Goal: Information Seeking & Learning: Learn about a topic

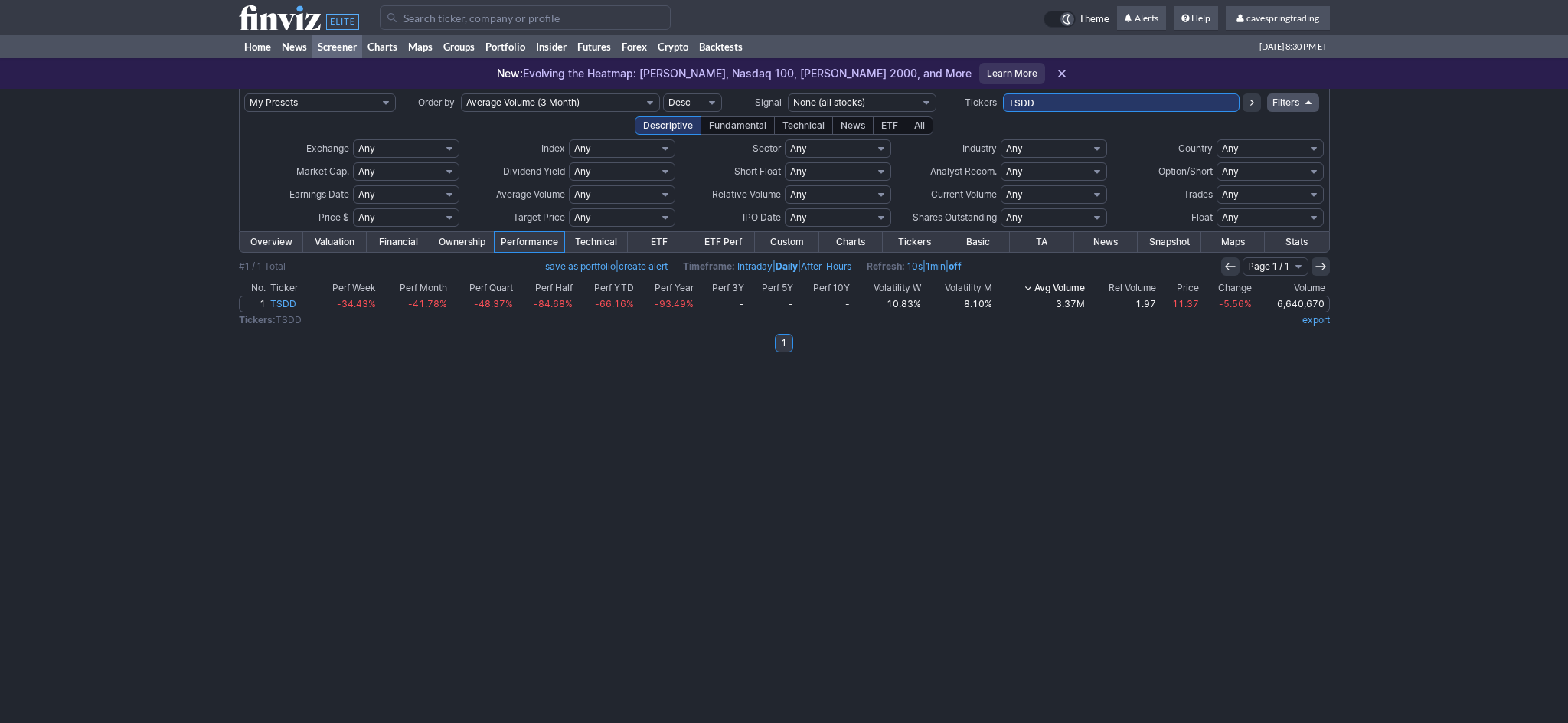
drag, startPoint x: 0, startPoint y: 0, endPoint x: 864, endPoint y: 85, distance: 868.2
click at [1003, 94] on input "TSDD" at bounding box center [1120, 103] width 236 height 18
paste input "FPE,PR,INFA,TZA,IOVA,SPDN,LUMN,FUBO,CLSK,SPXS,SABR,SCHE,PDBC,KOS,ULTY,[PERSON_N…"
type input "FPE,PR,INFA,TZA,IOVA,SPDN,LUMN,FUBO,CLSK,SPXS,SABR,SCHE,PDBC,KOS,ULTY,[PERSON_N…"
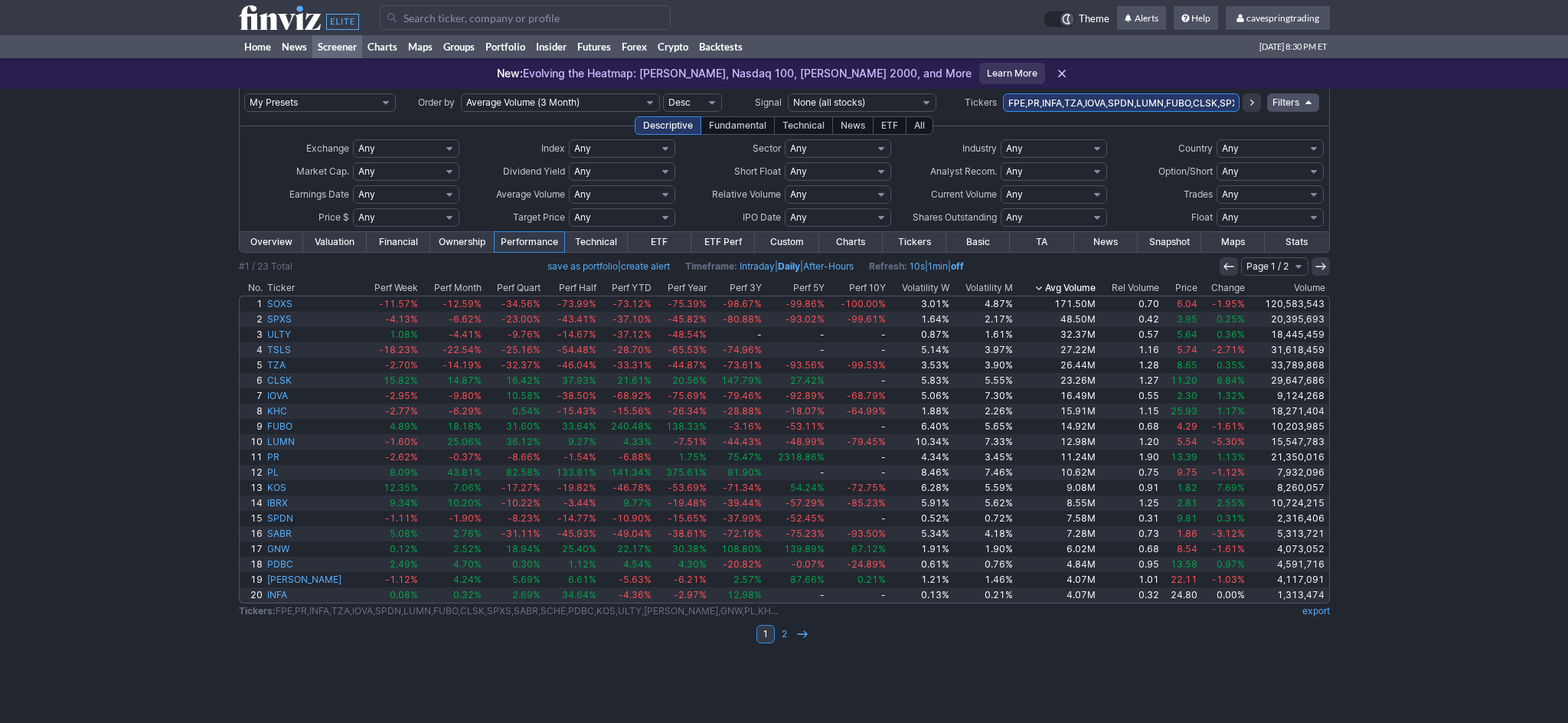
click at [1181, 288] on th "Price" at bounding box center [1180, 287] width 38 height 15
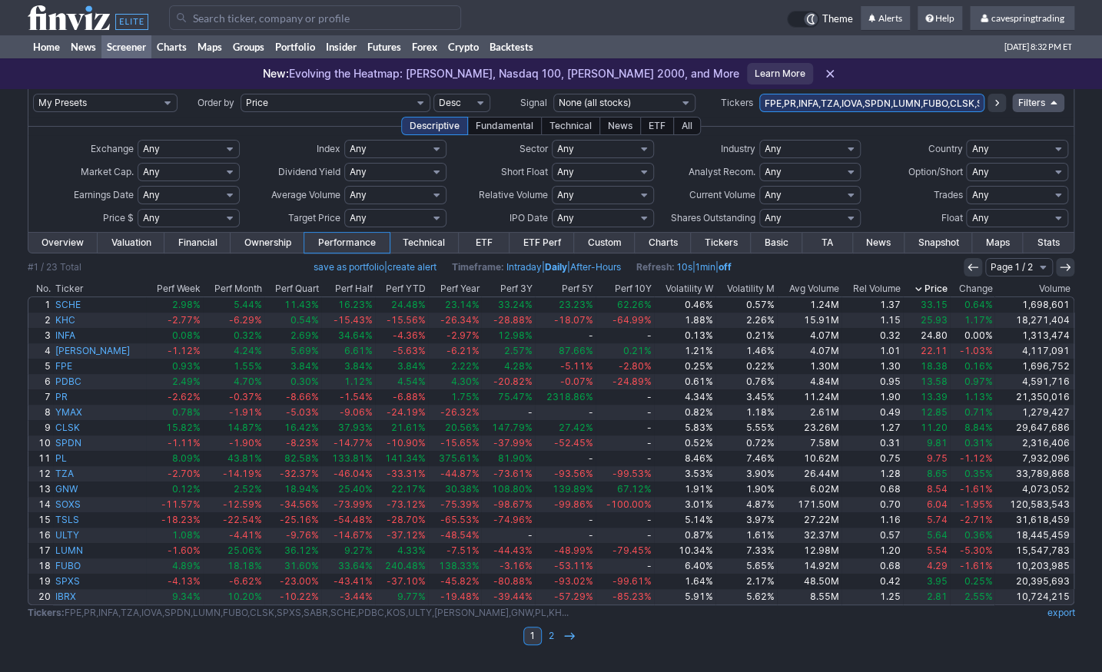
click at [78, 290] on th "Ticker" at bounding box center [99, 288] width 93 height 15
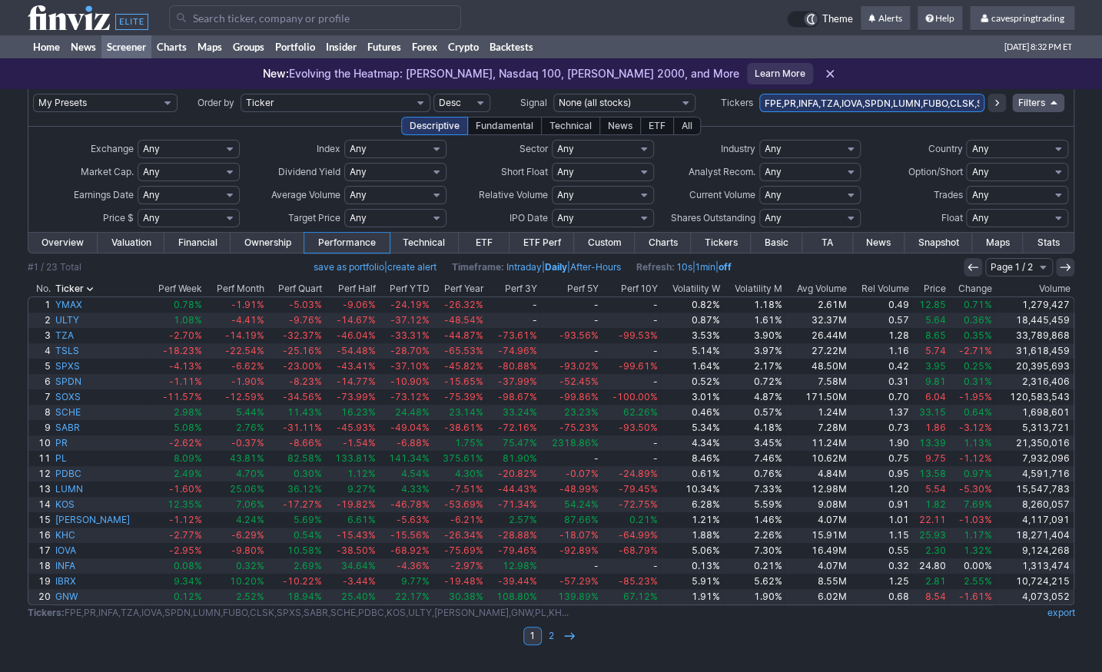
click at [78, 290] on th "Ticker" at bounding box center [100, 288] width 94 height 15
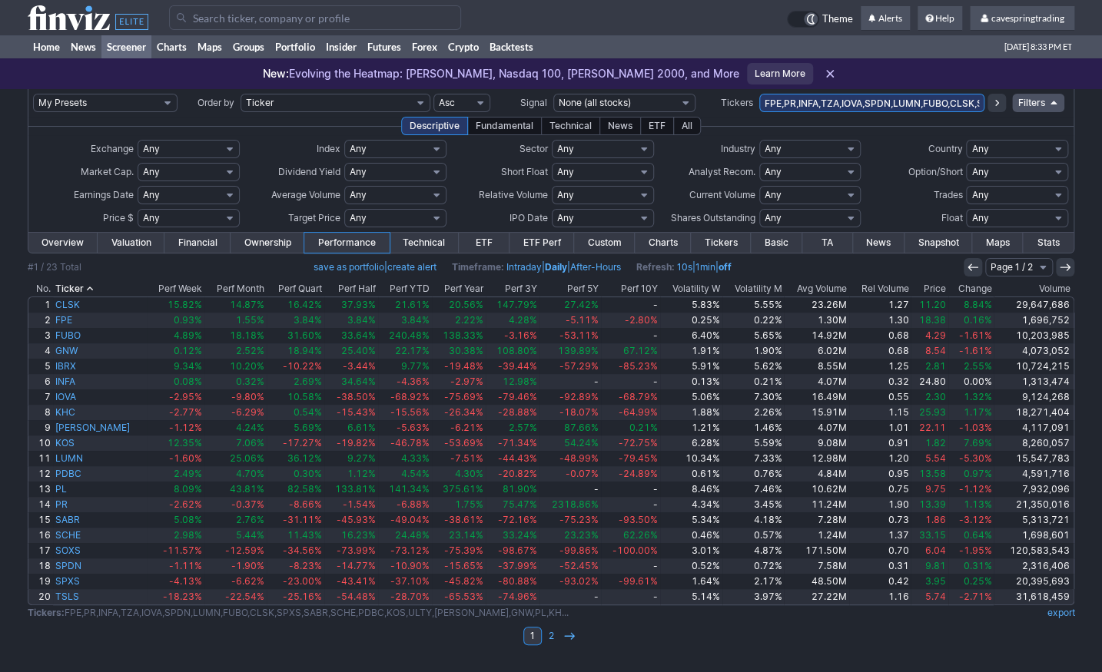
click at [138, 209] on select "Any Under $1 Under $2 Under $3 Under $4 Under $5 Under $7 Under $10 Under $15 U…" at bounding box center [189, 218] width 102 height 18
click option "Custom" at bounding box center [0, 0] width 0 height 0
click at [160, 214] on input "text" at bounding box center [155, 218] width 34 height 18
type input "8"
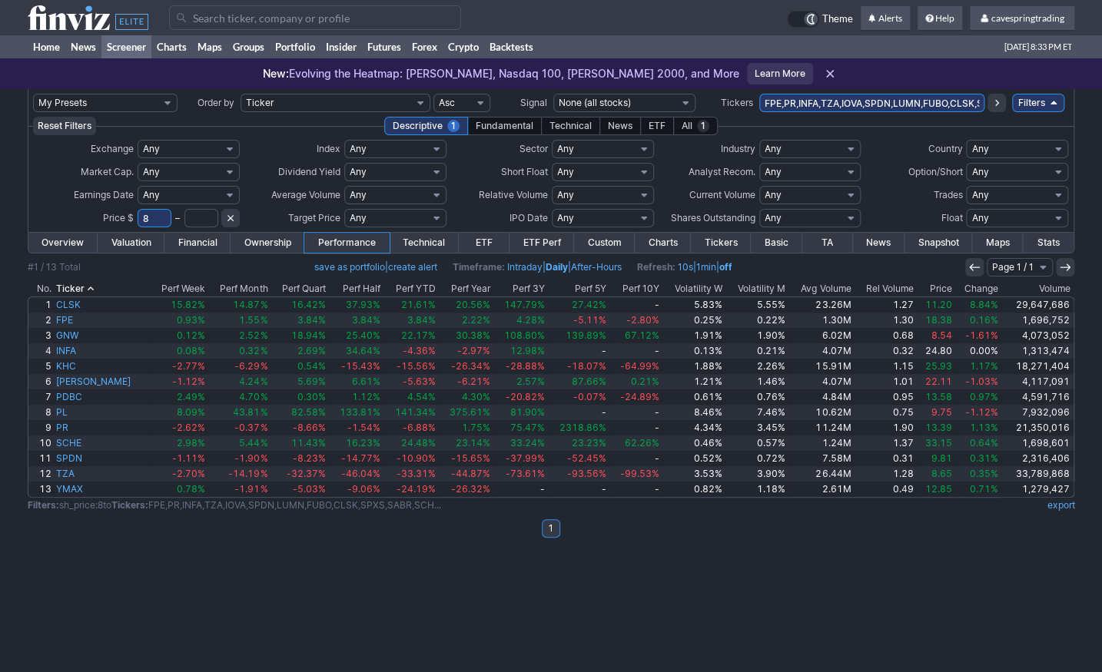
click at [344, 186] on select "Any Under 50K Under 100K Under 500K Under 750K Under 1M Over 50K Over 100K Over…" at bounding box center [395, 195] width 102 height 18
select select "o2000"
click option "Over 2M" at bounding box center [0, 0] width 0 height 0
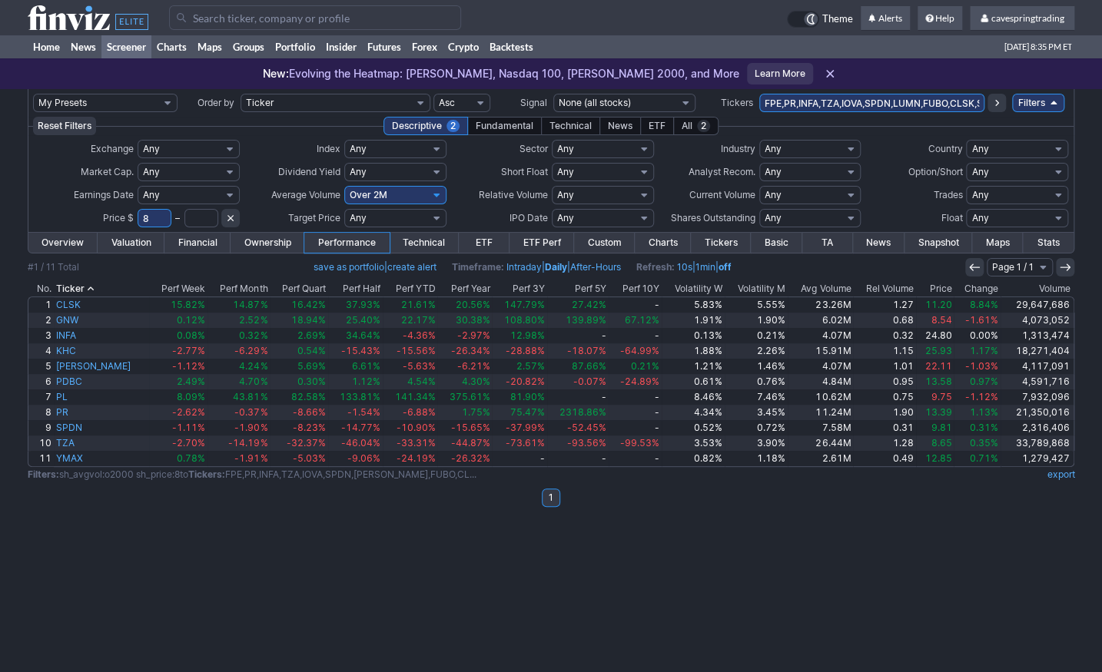
drag, startPoint x: 159, startPoint y: 217, endPoint x: 113, endPoint y: 217, distance: 46.1
click at [138, 217] on input "8" at bounding box center [155, 218] width 34 height 18
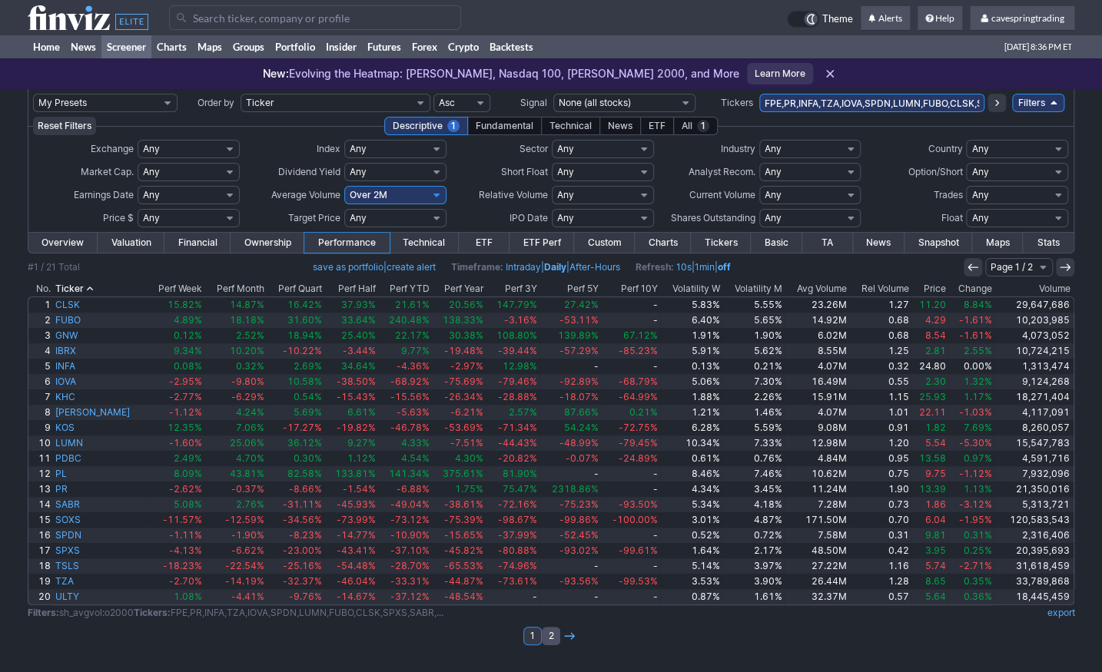
click at [549, 632] on link "2" at bounding box center [551, 636] width 18 height 18
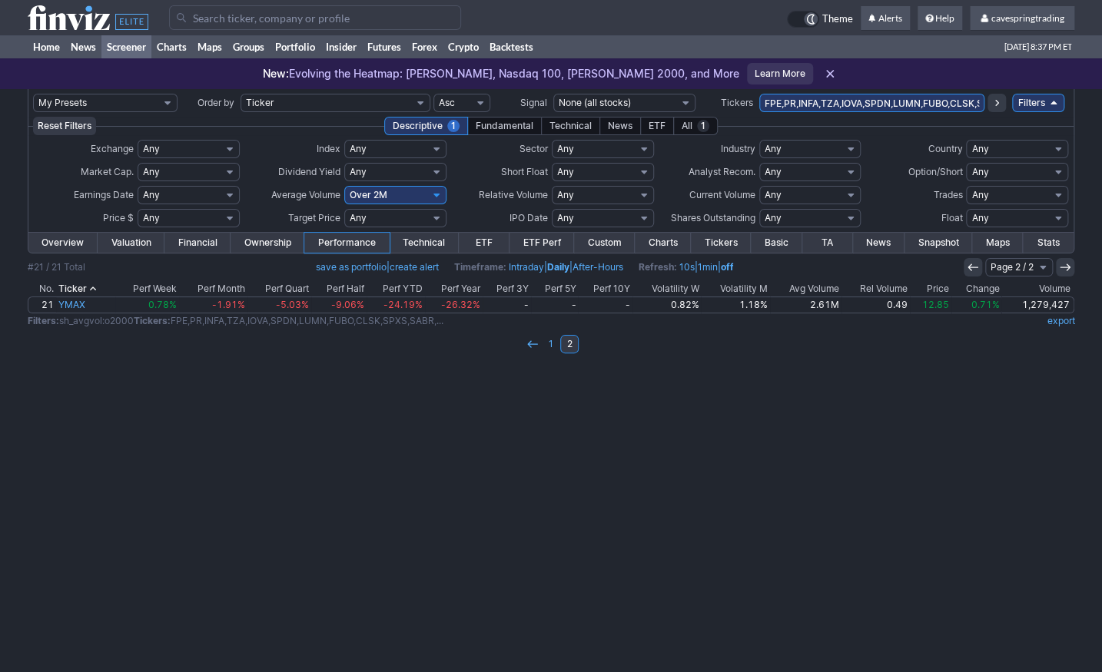
click at [562, 347] on link "2" at bounding box center [569, 344] width 18 height 18
click at [556, 346] on link "1" at bounding box center [551, 344] width 18 height 18
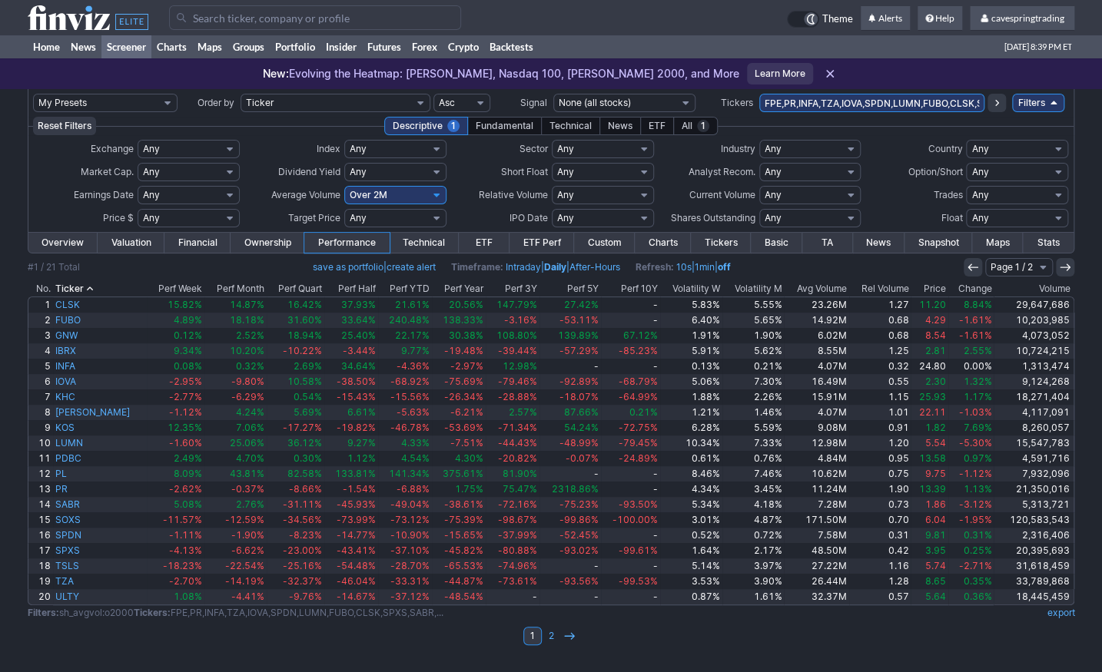
click at [138, 209] on select "Any Under $1 Under $2 Under $3 Under $4 Under $5 Under $7 Under $10 Under $15 U…" at bounding box center [189, 218] width 102 height 18
select select "o7"
click option "Over $7" at bounding box center [0, 0] width 0 height 0
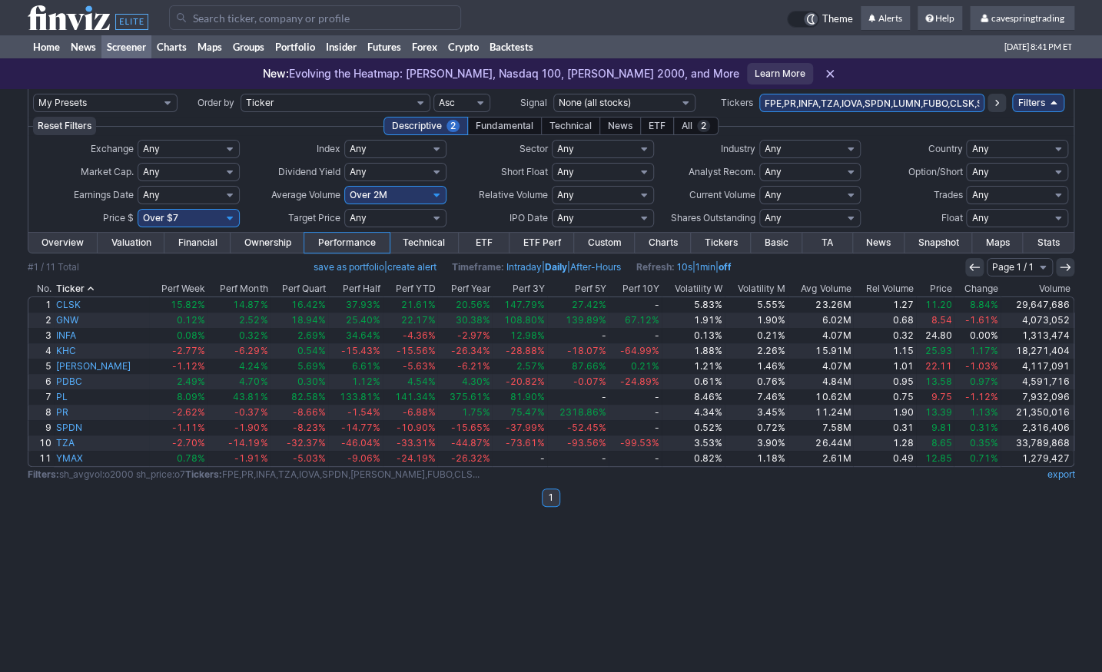
click at [808, 105] on input "FPE,PR,INFA,TZA,IOVA,SPDN,LUMN,FUBO,CLSK,SPXS,SABR,SCHE,PDBC,KOS,ULTY,[PERSON_N…" at bounding box center [872, 103] width 226 height 18
type input "PSLV"
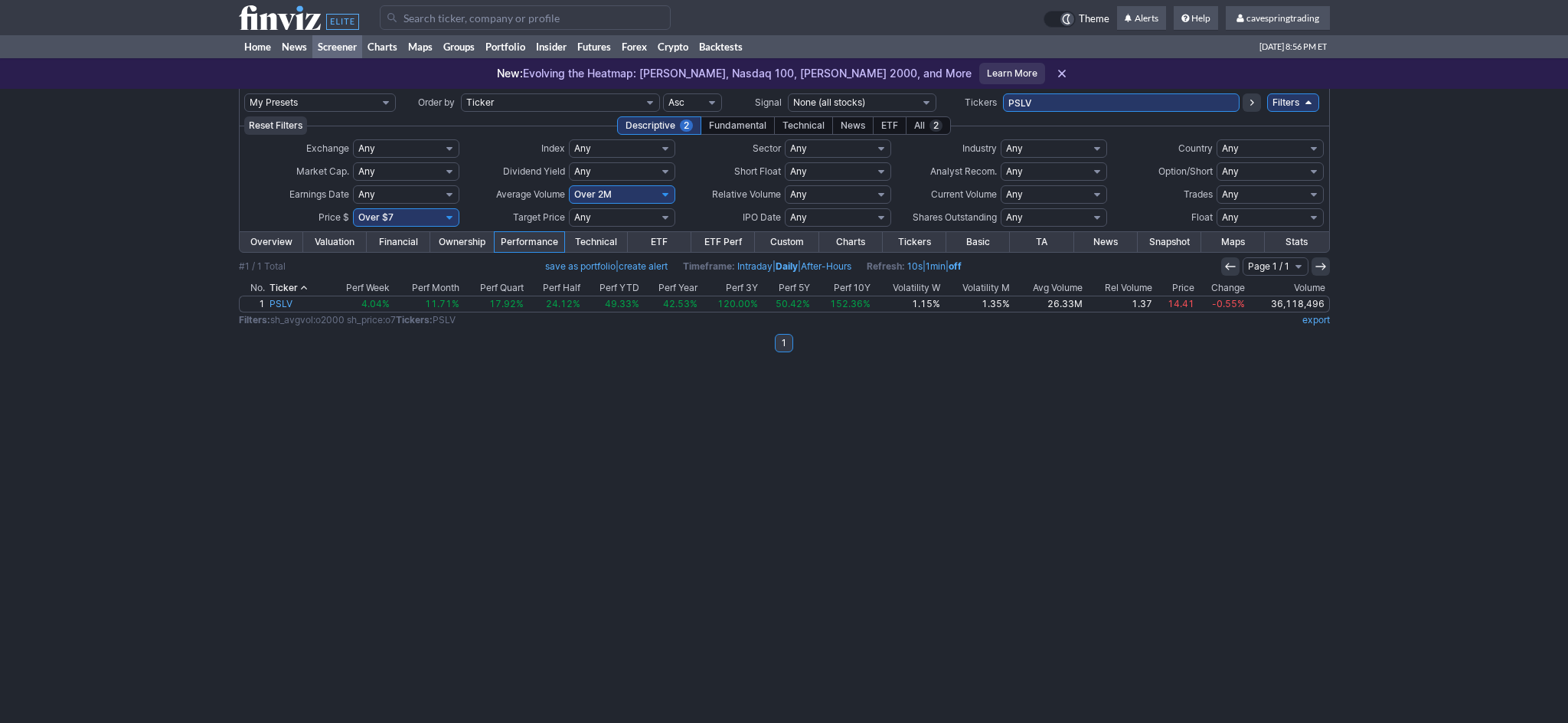
click at [1098, 112] on input "PSLV" at bounding box center [1120, 103] width 236 height 18
type input "ulty"
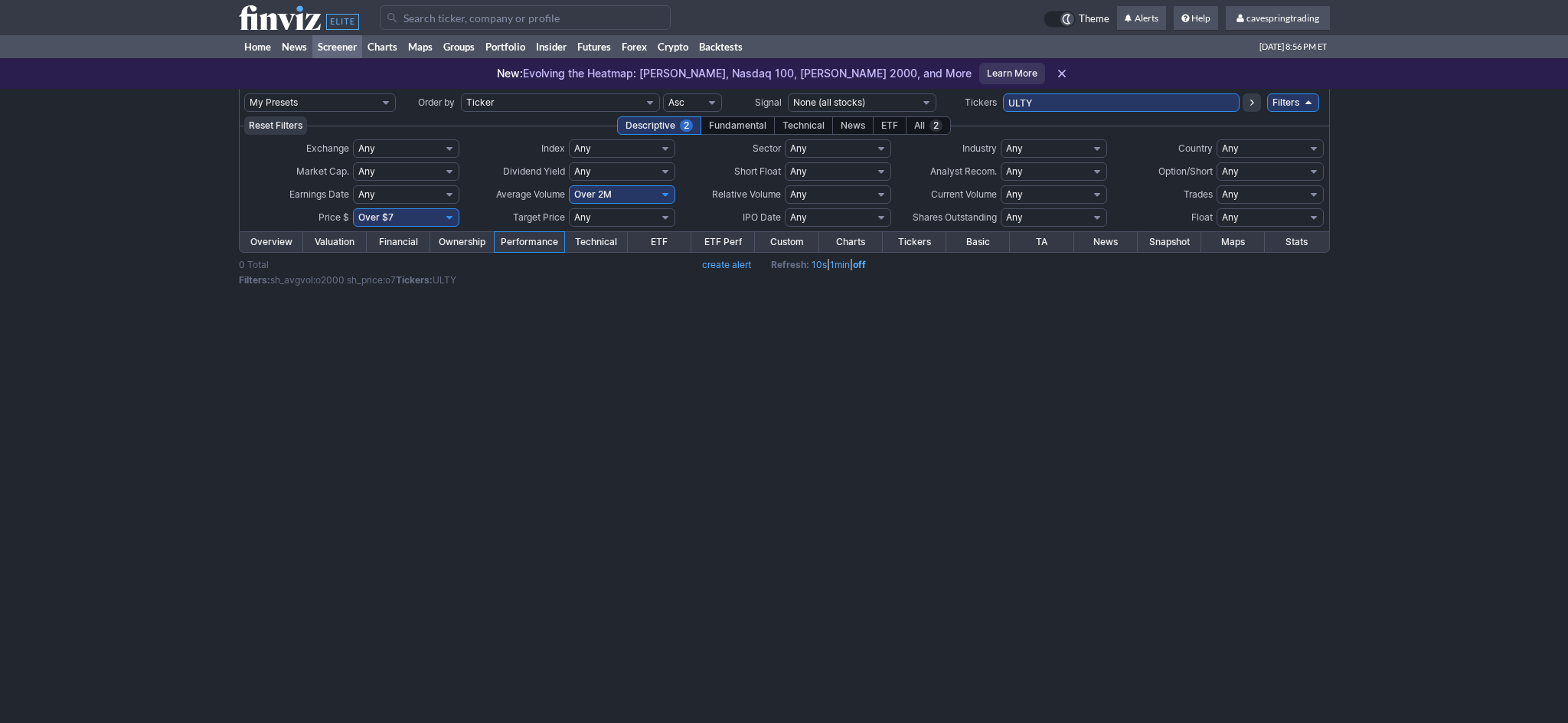
click at [353, 208] on select "Any Under $1 Under $2 Under $3 Under $4 Under $5 Under $7 Under $10 Under $15 U…" at bounding box center [406, 217] width 107 height 18
select select
click option "Any" at bounding box center [0, 0] width 0 height 0
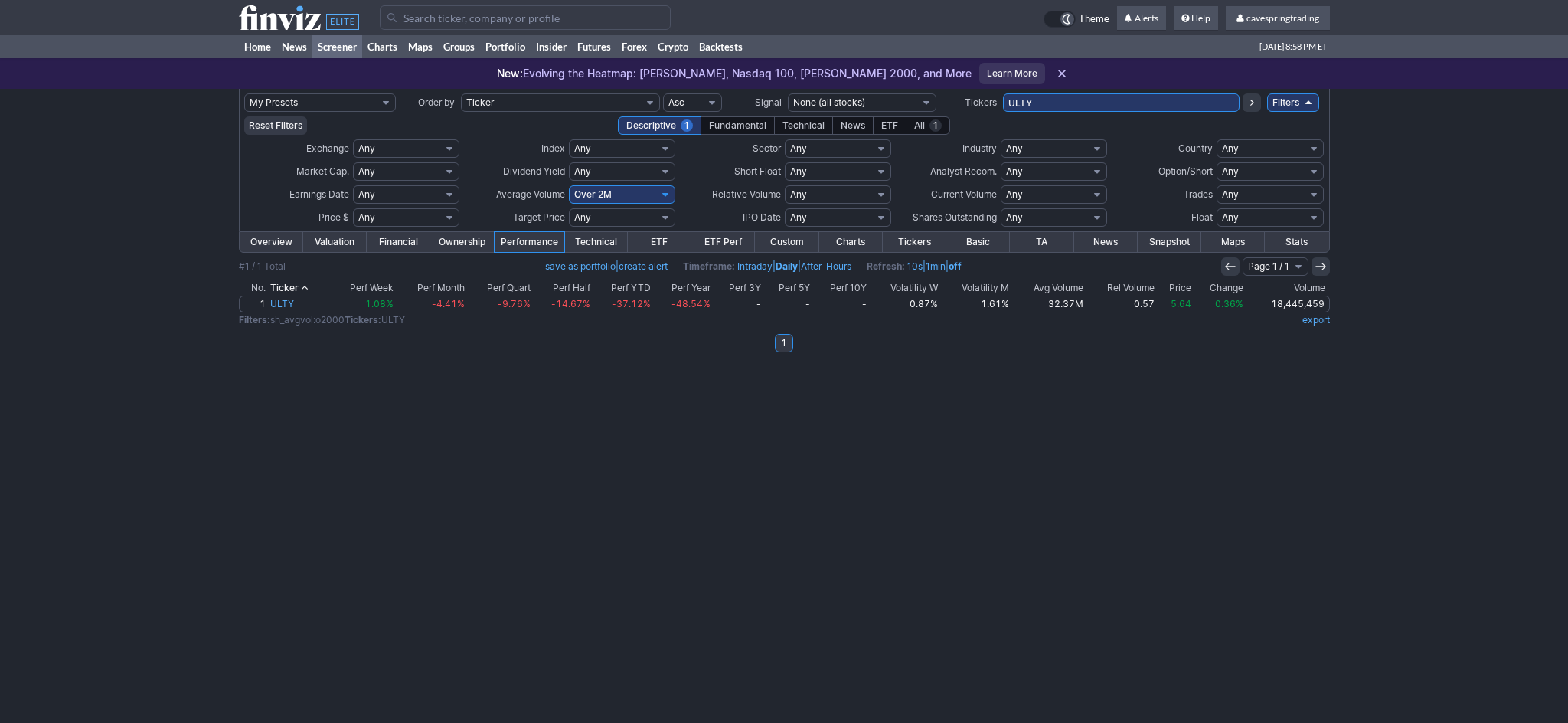
drag, startPoint x: 1091, startPoint y: 101, endPoint x: 1083, endPoint y: 105, distance: 8.9
click at [1083, 105] on input "ULTY" at bounding box center [1120, 103] width 236 height 18
type input "nvts"
click at [1101, 93] on td "NVTS" at bounding box center [1120, 103] width 236 height 28
click at [1101, 103] on input "NVTS" at bounding box center [1120, 103] width 236 height 18
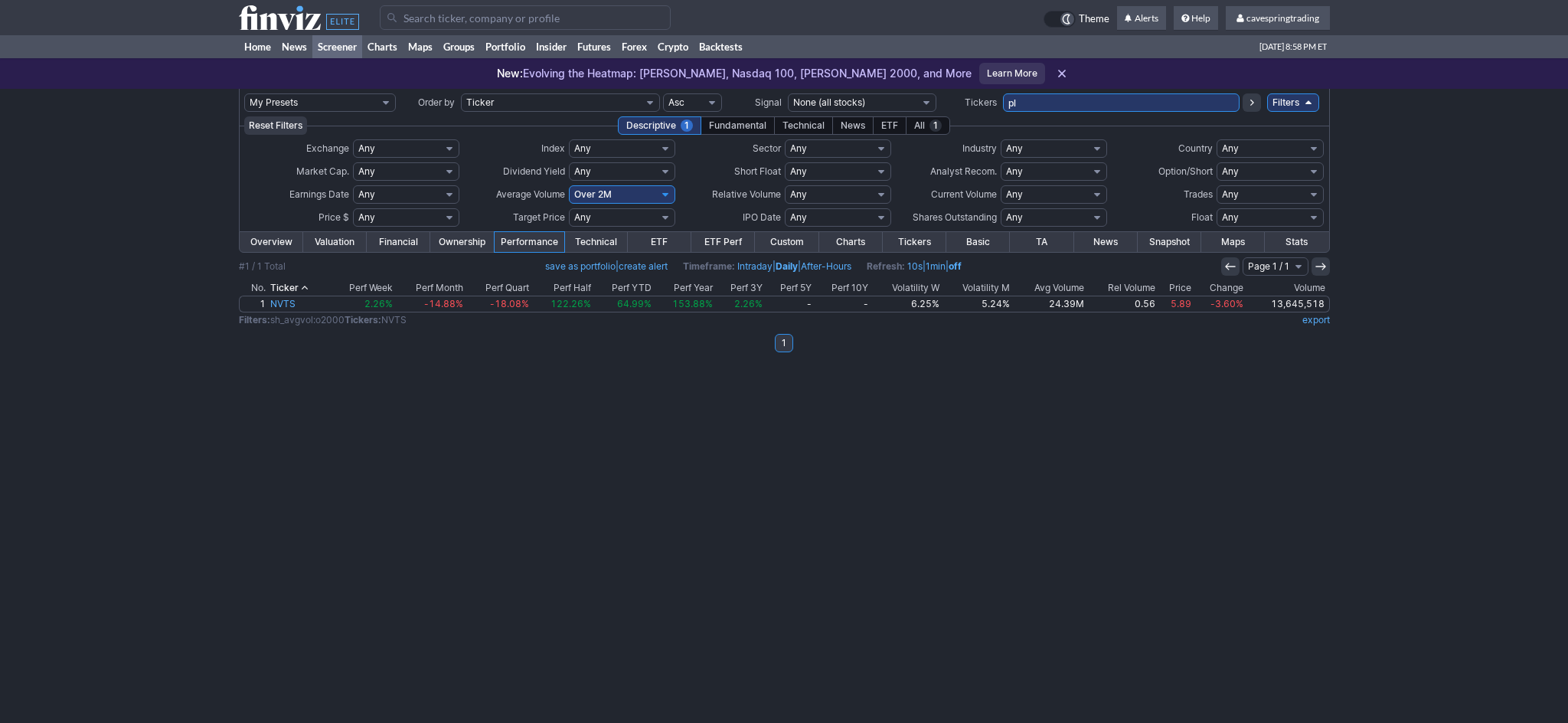
type input "pl"
drag, startPoint x: 1061, startPoint y: 108, endPoint x: 684, endPoint y: 48, distance: 381.7
click at [1003, 94] on input "PL" at bounding box center [1120, 103] width 236 height 18
type input "btcz"
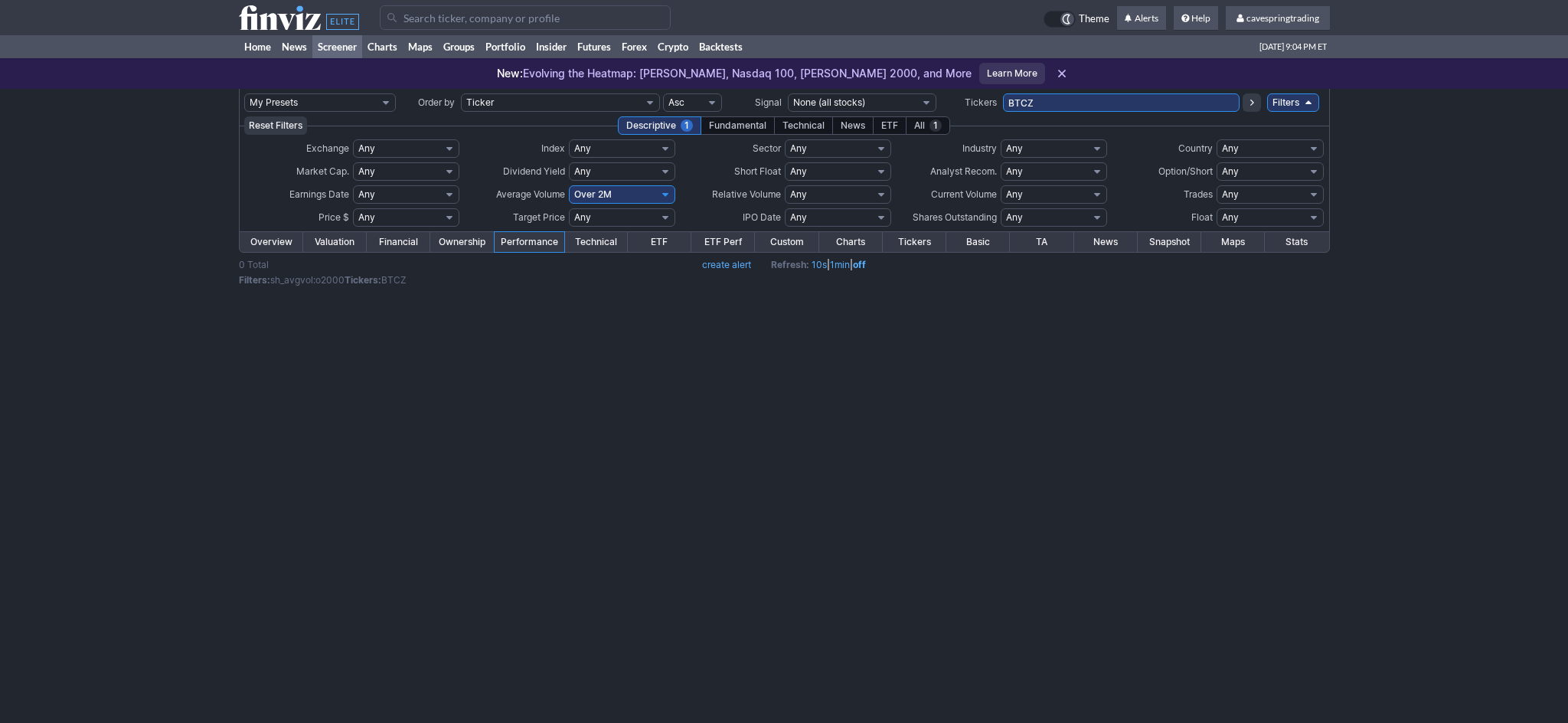
click at [569, 185] on select "Any Under 50K Under 100K Under 500K Under 750K Under 1M Over 50K Over 100K Over…" at bounding box center [622, 194] width 107 height 18
select select
click option "Any" at bounding box center [0, 0] width 0 height 0
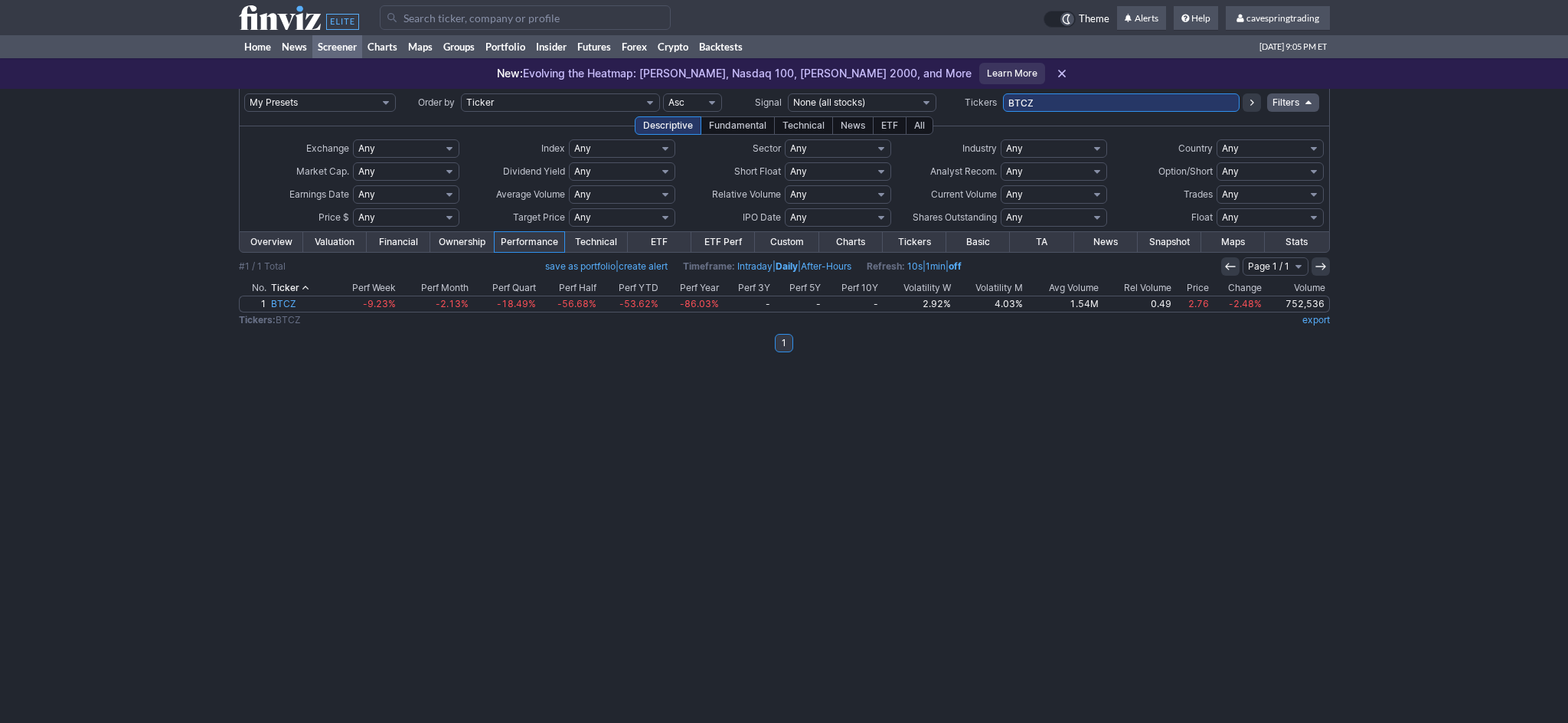
click at [1566, 432] on div "My Presets -Save Screen -Edit Screens s: RATIO USE s: RATIO s: stock screen s: …" at bounding box center [784, 406] width 1568 height 634
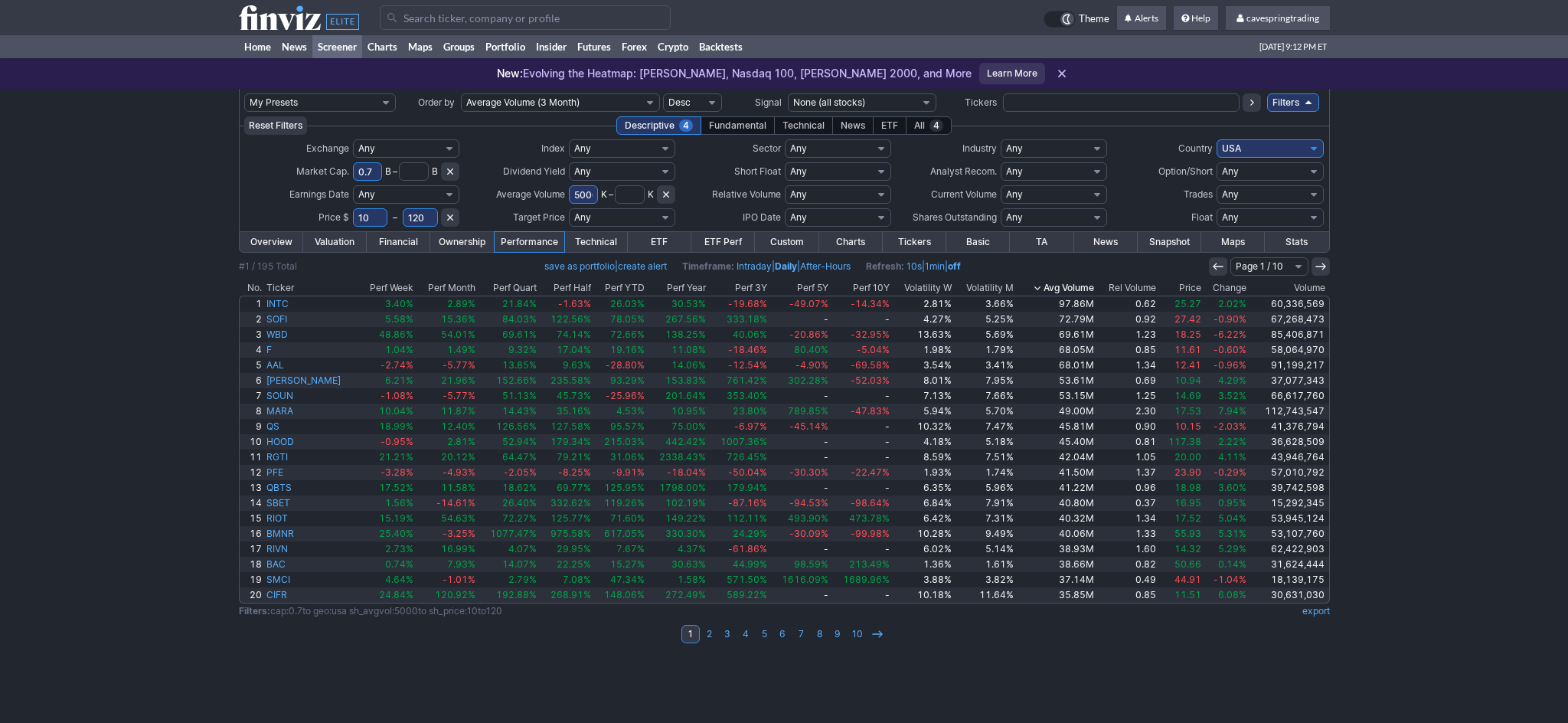
click at [1217, 140] on select "Any USA Foreign (ex-USA) [GEOGRAPHIC_DATA] [GEOGRAPHIC_DATA] [GEOGRAPHIC_DATA] …" at bounding box center [1270, 149] width 107 height 18
select select "modal"
click option "Custom" at bounding box center [0, 0] width 0 height 0
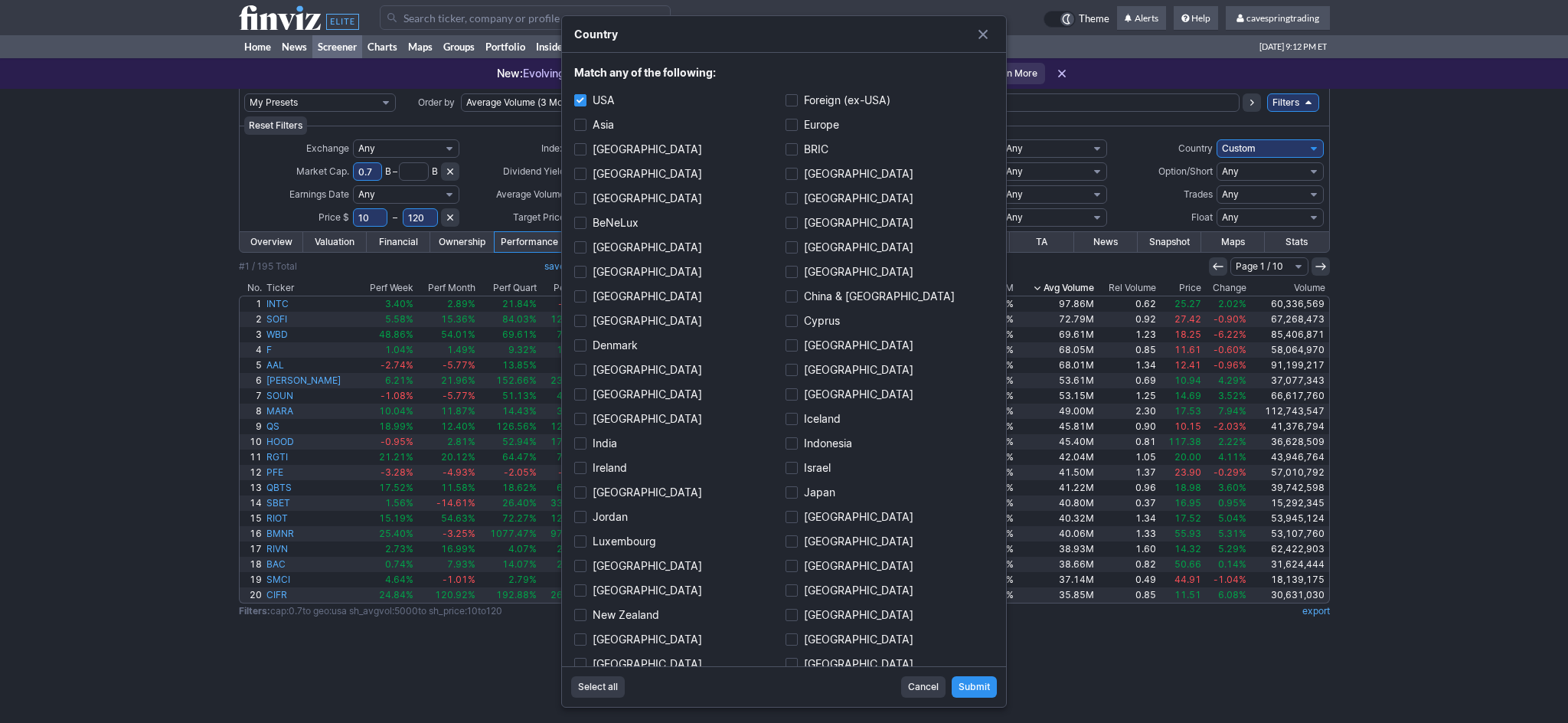
click at [590, 685] on span "Select all" at bounding box center [598, 686] width 40 height 15
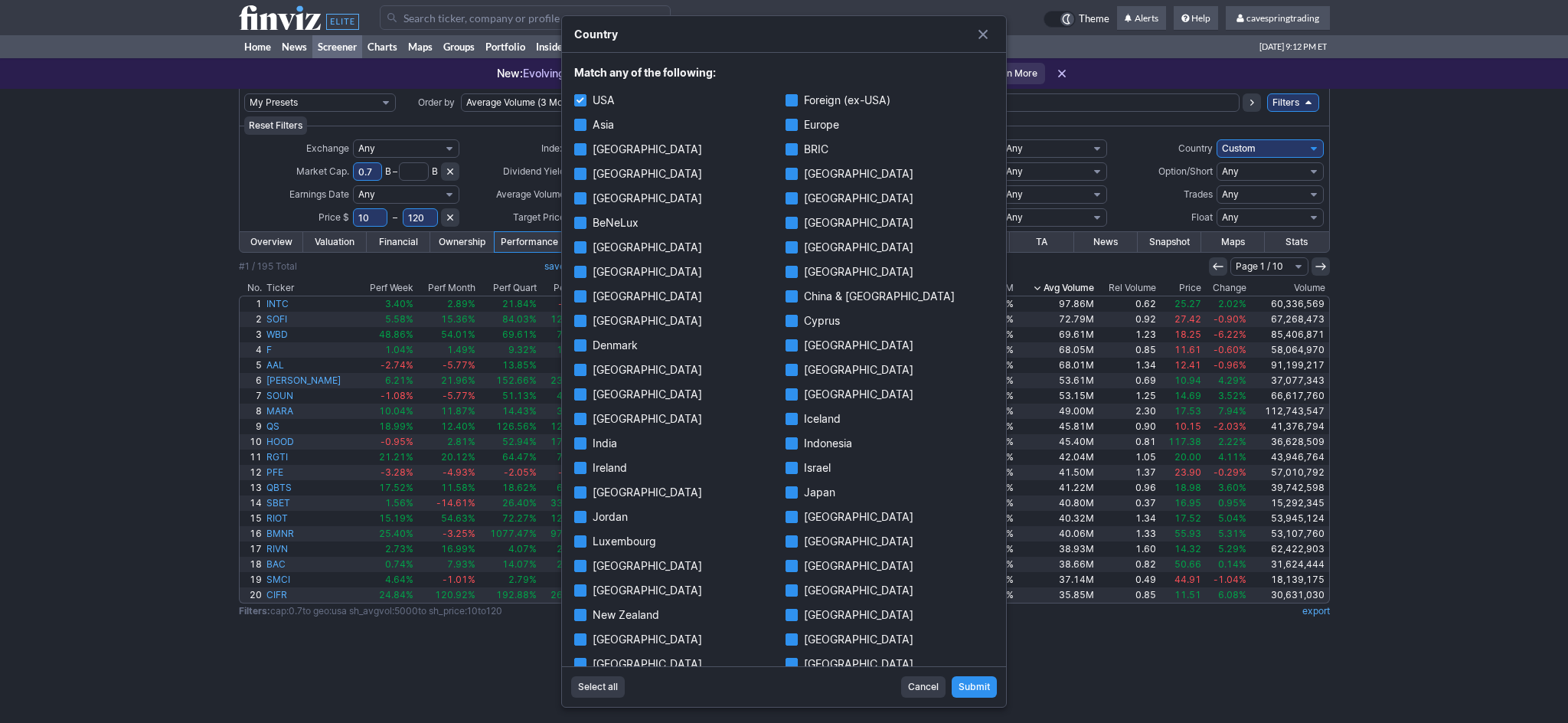
checkbox input "true"
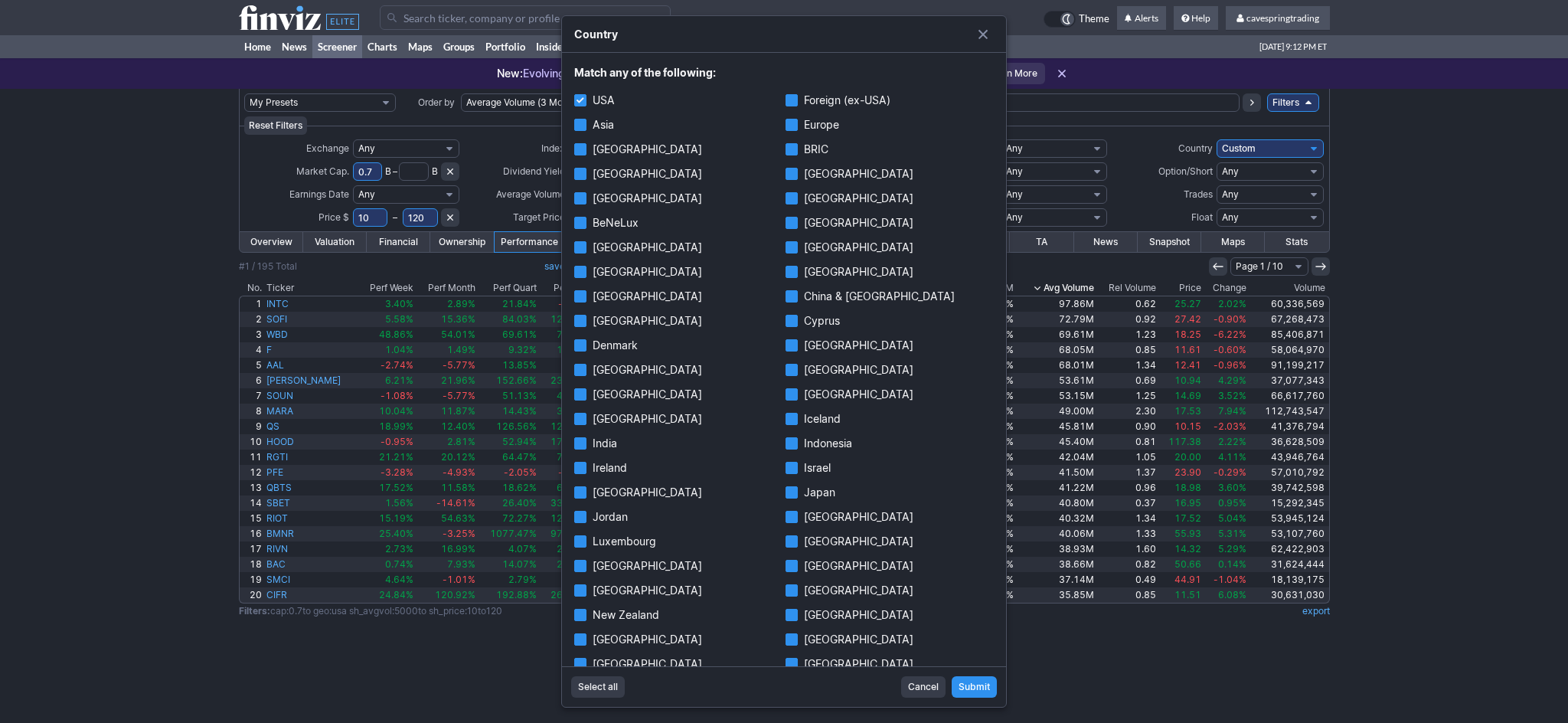
checkbox input "true"
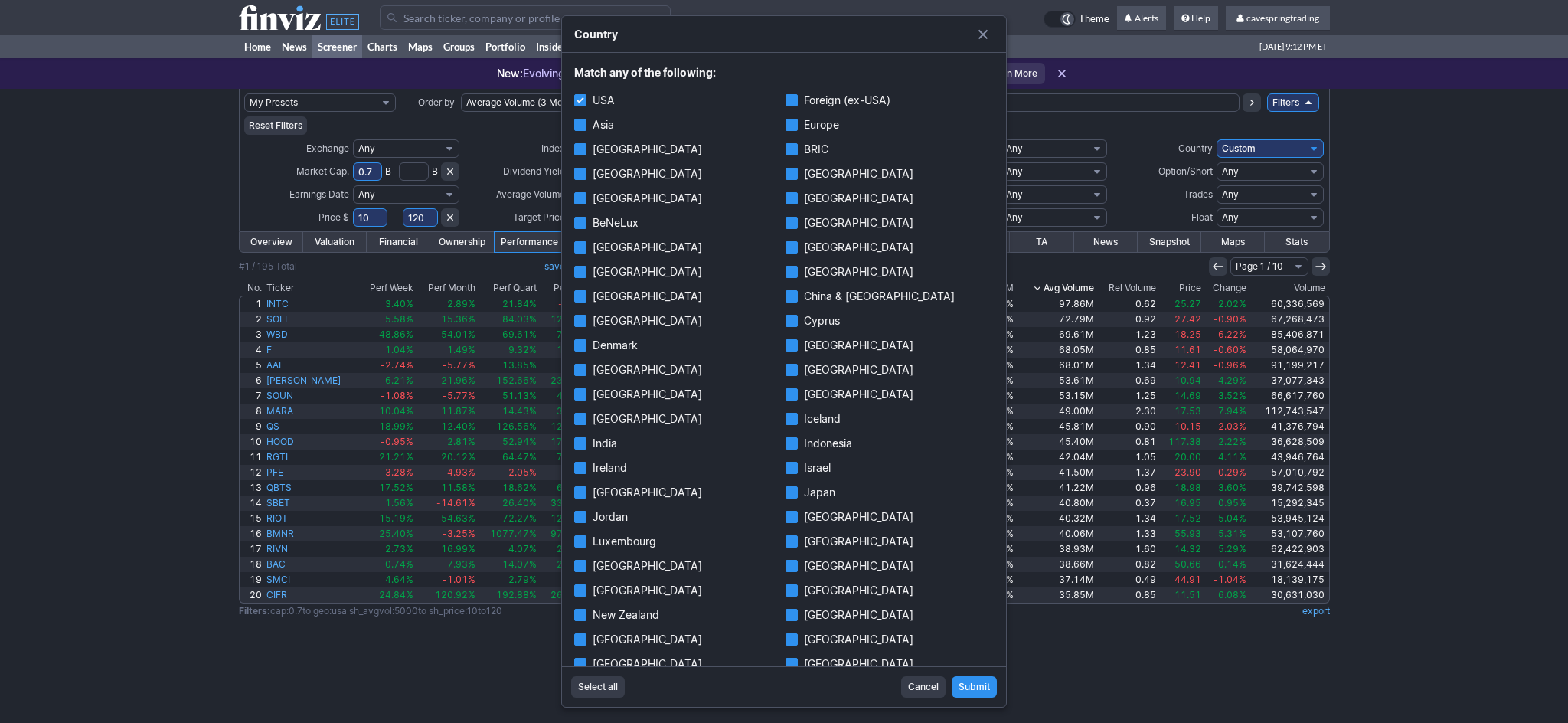
checkbox input "true"
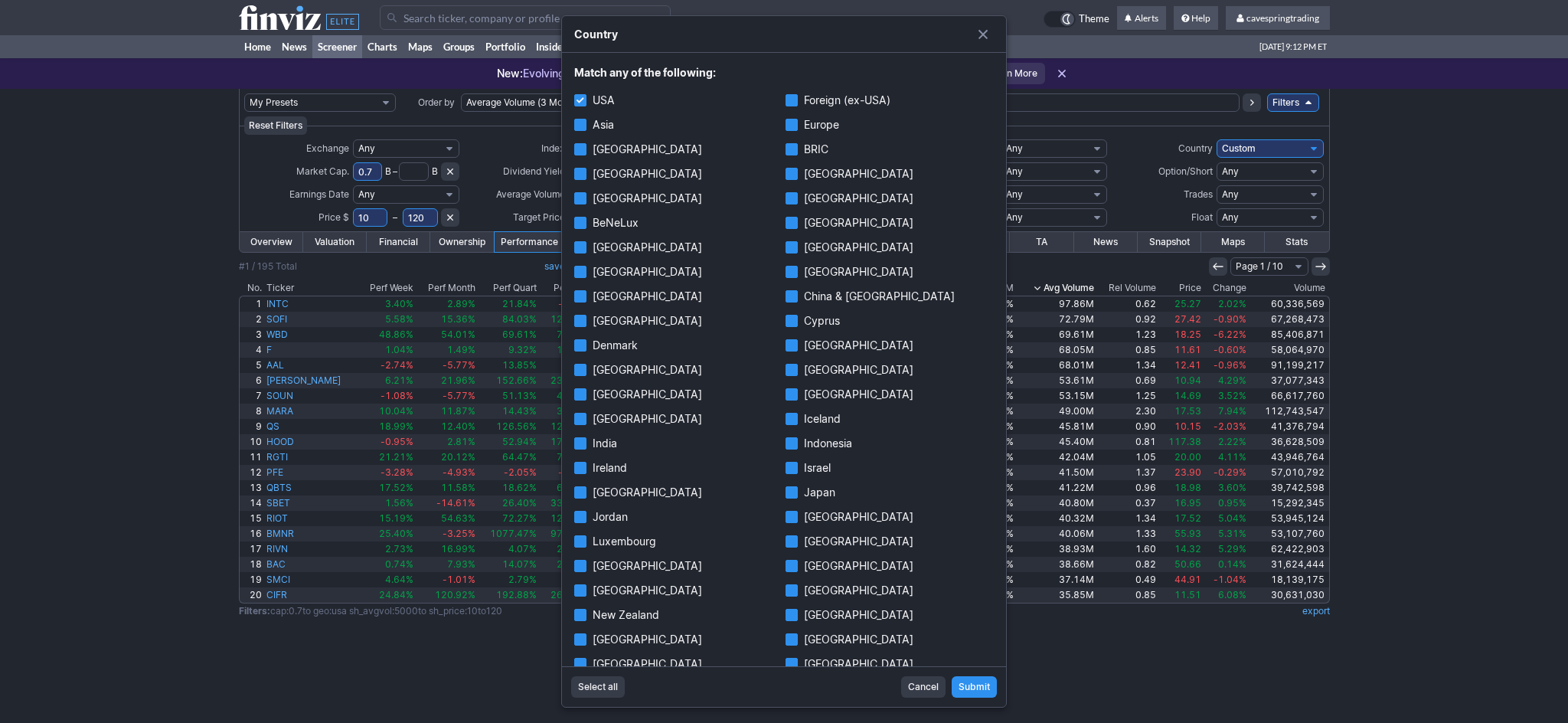
checkbox input "true"
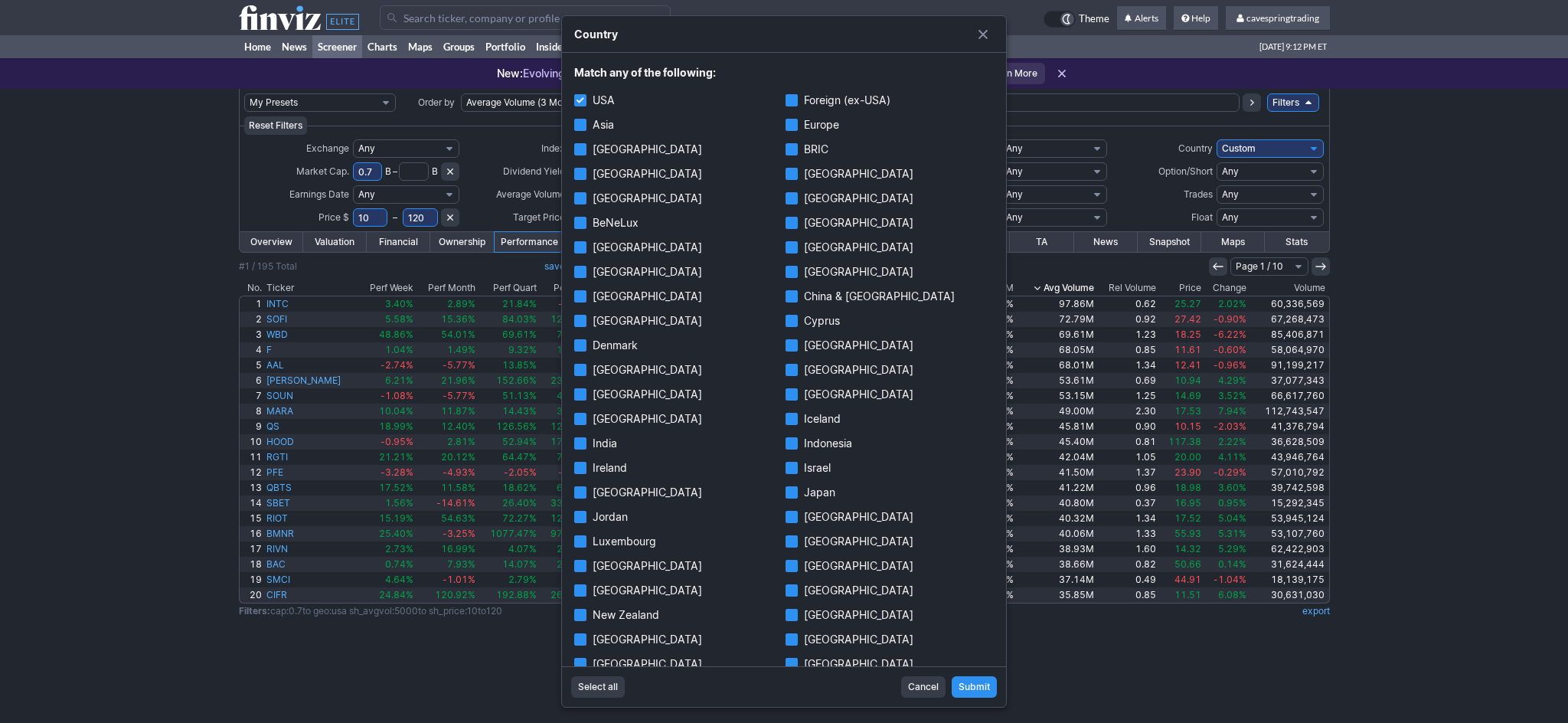
checkbox input "true"
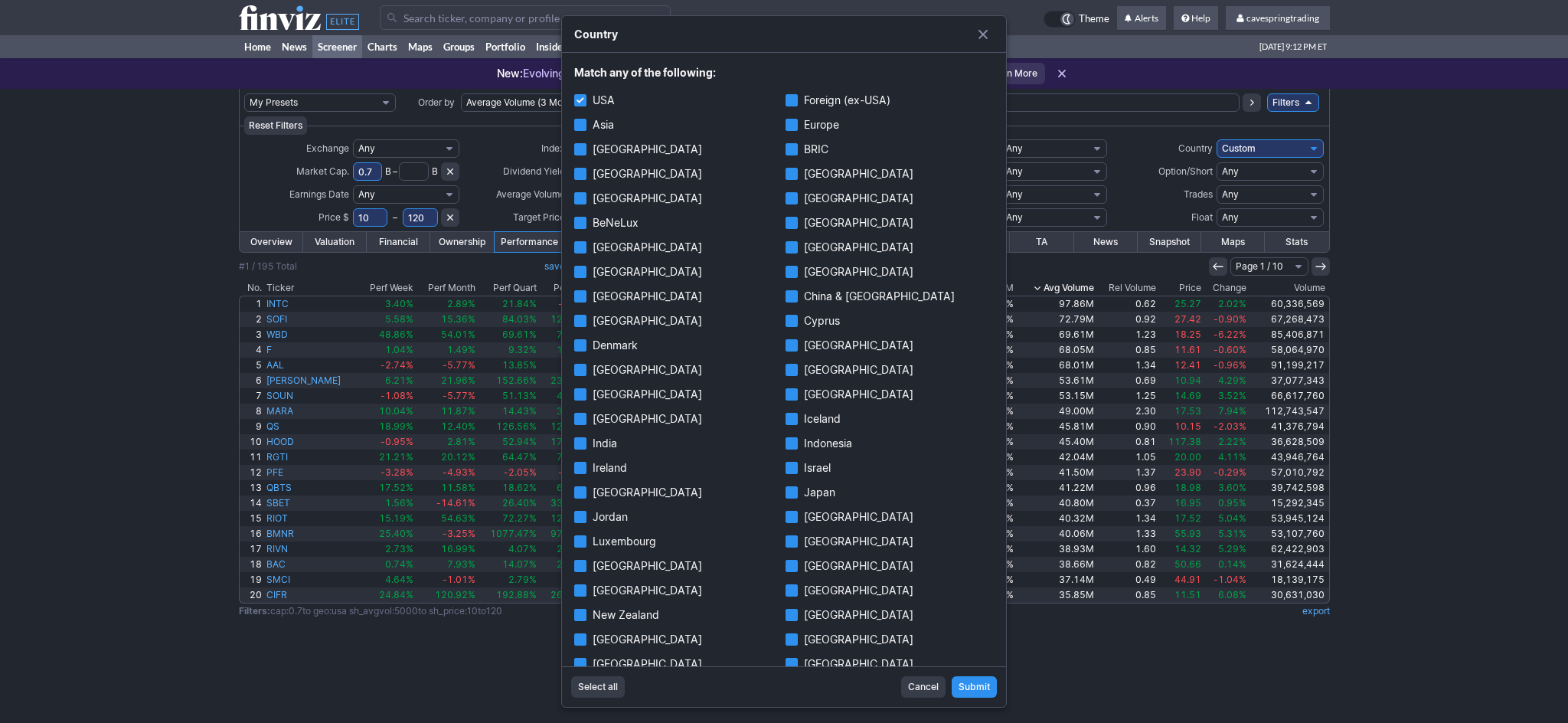
checkbox input "true"
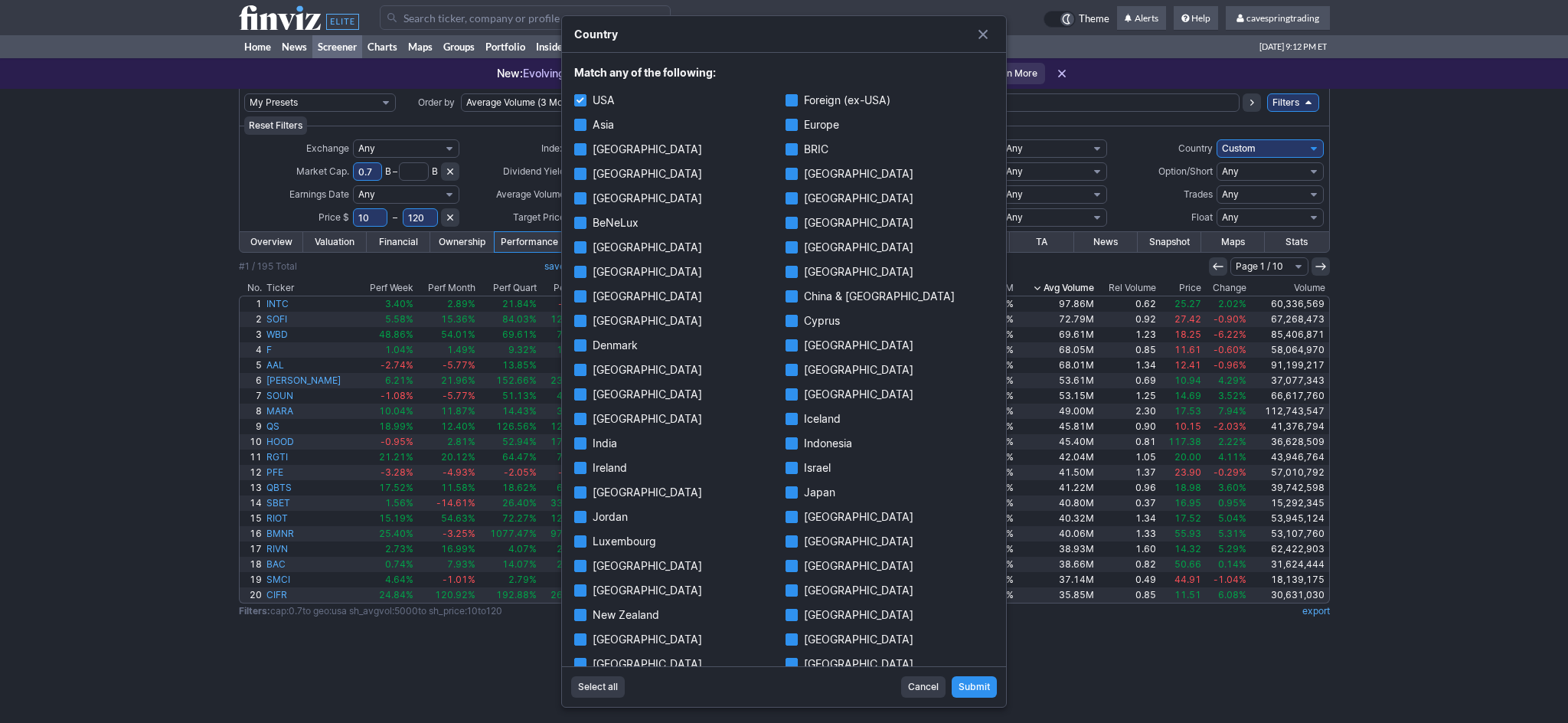
checkbox input "true"
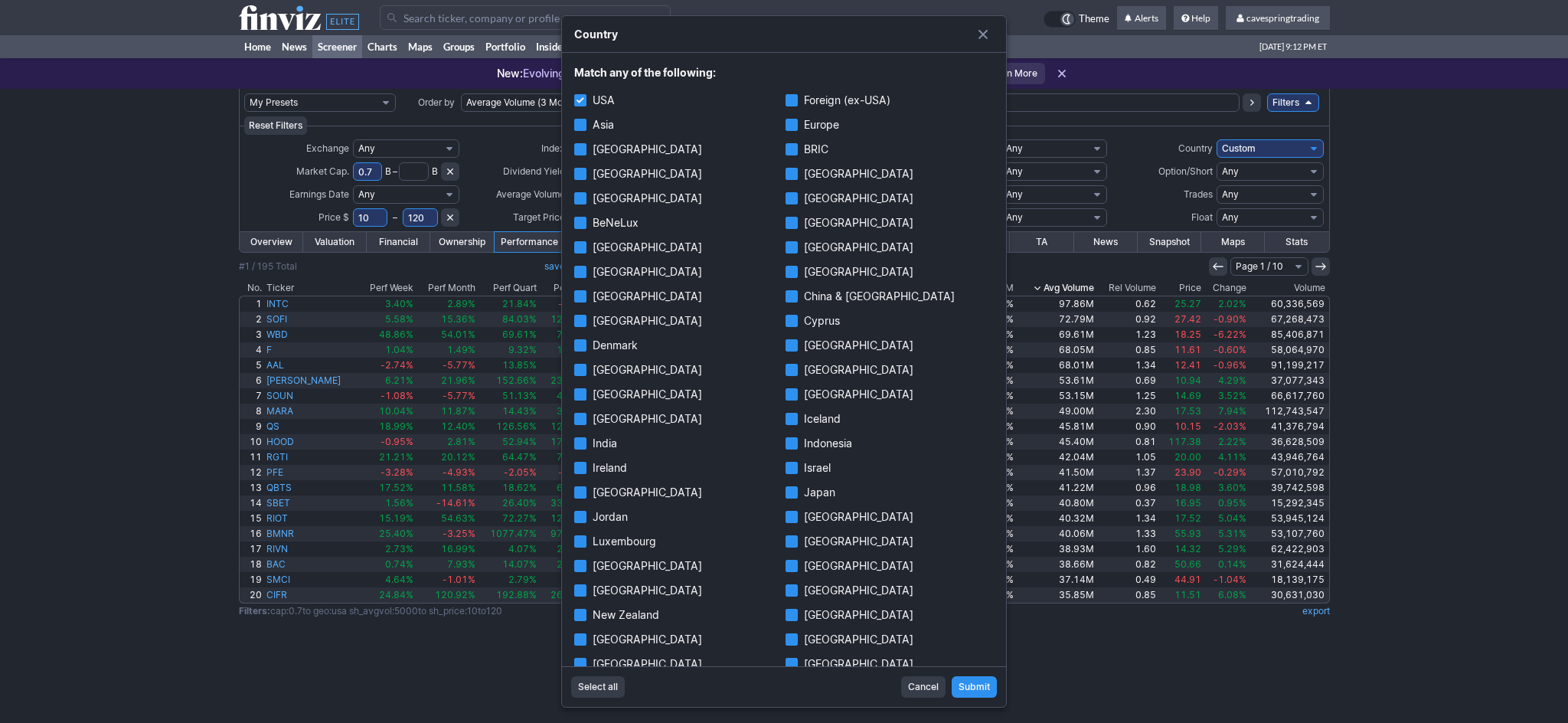
checkbox input "true"
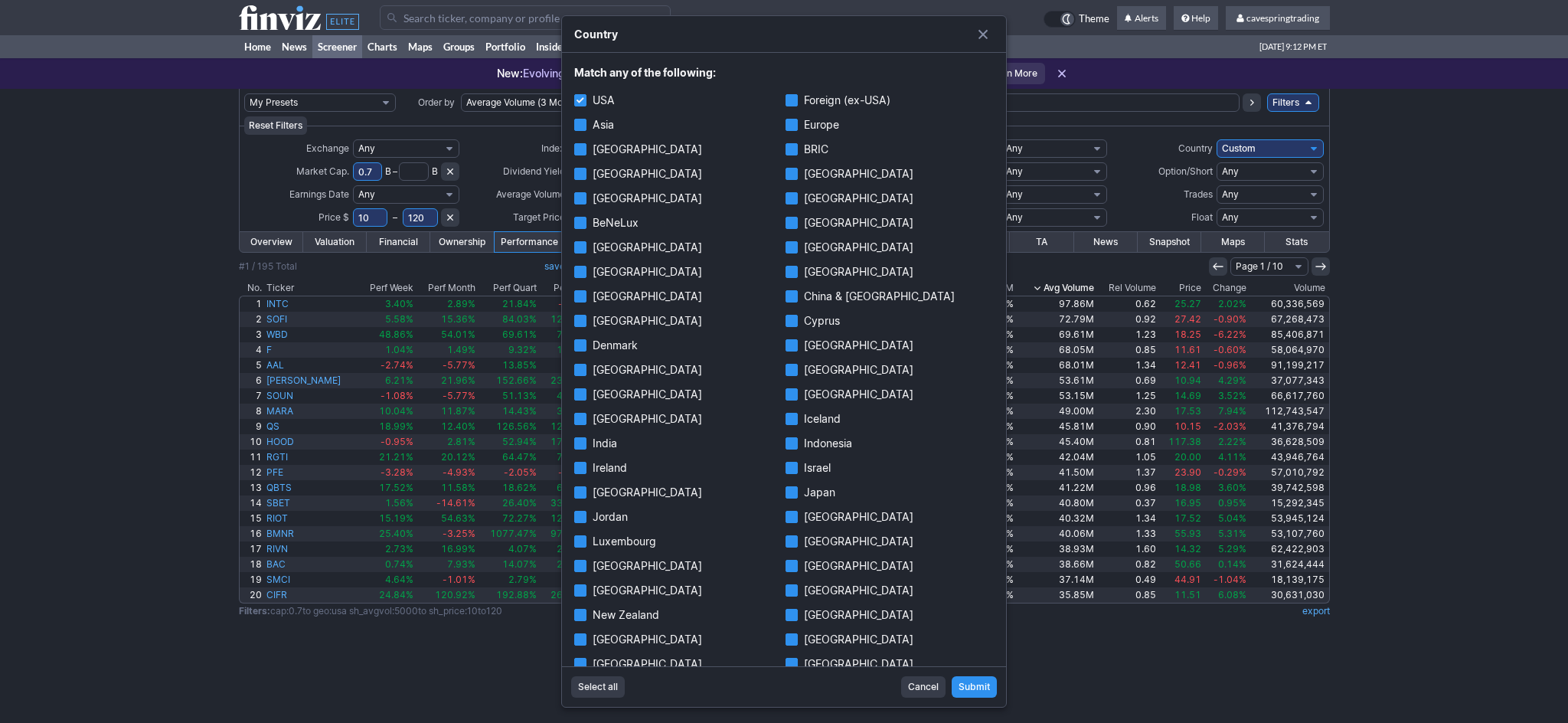
checkbox input "true"
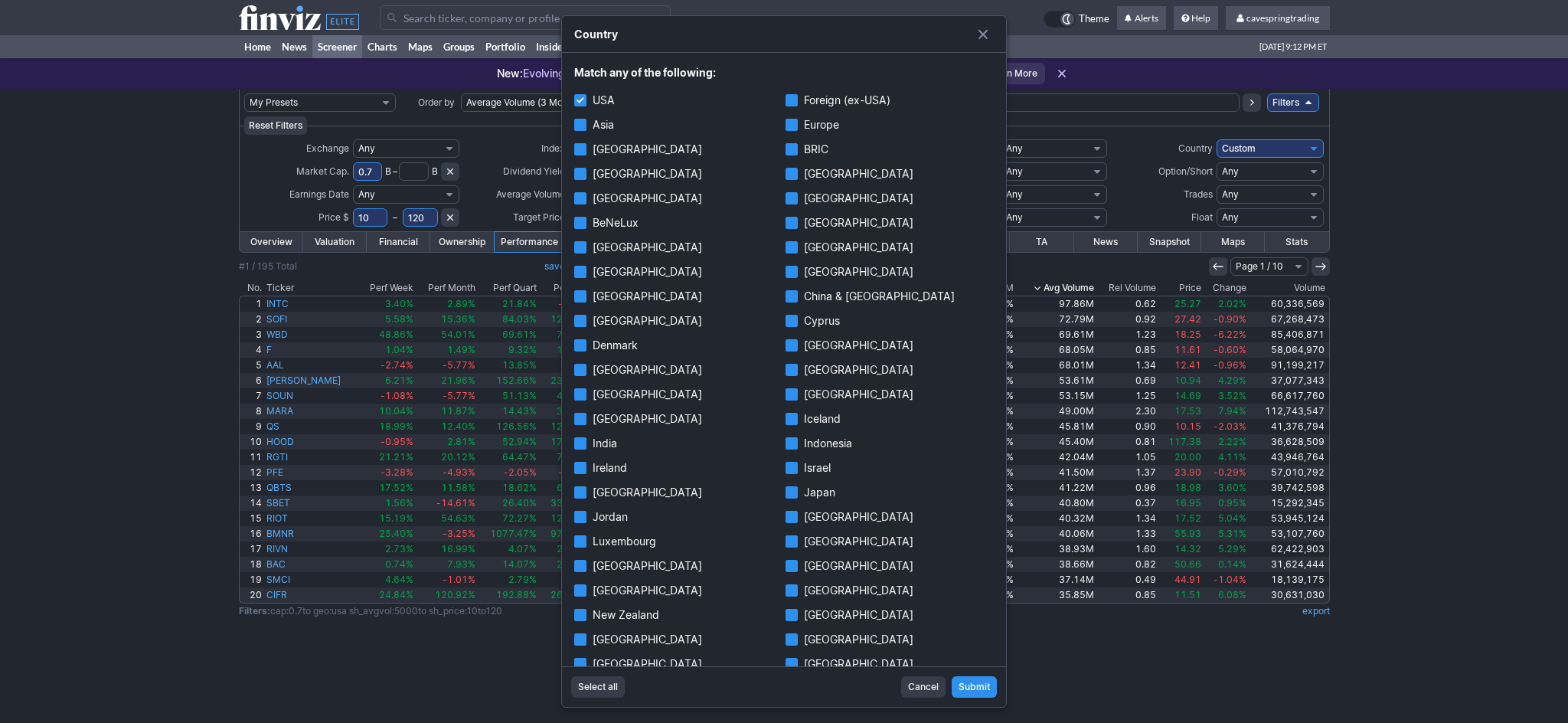
checkbox input "true"
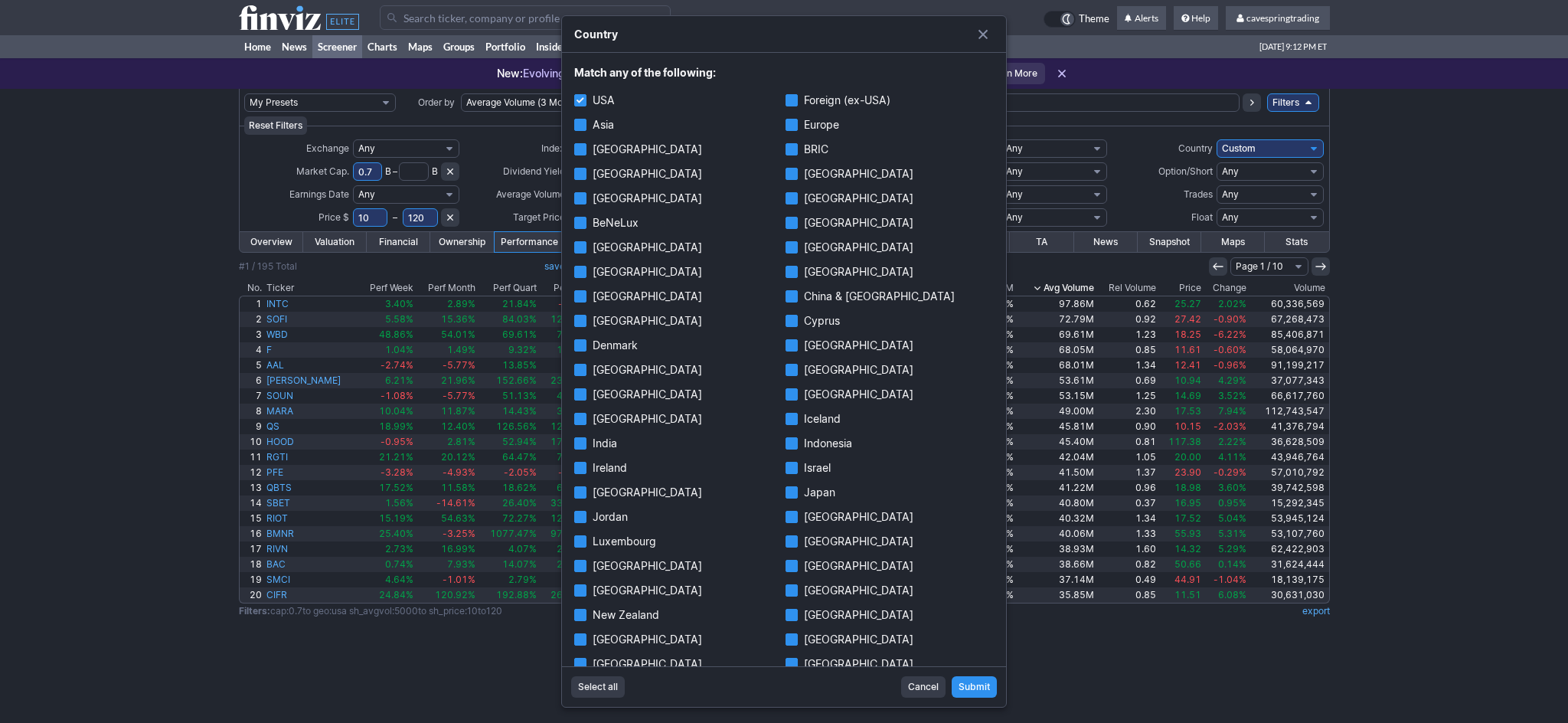
checkbox input "true"
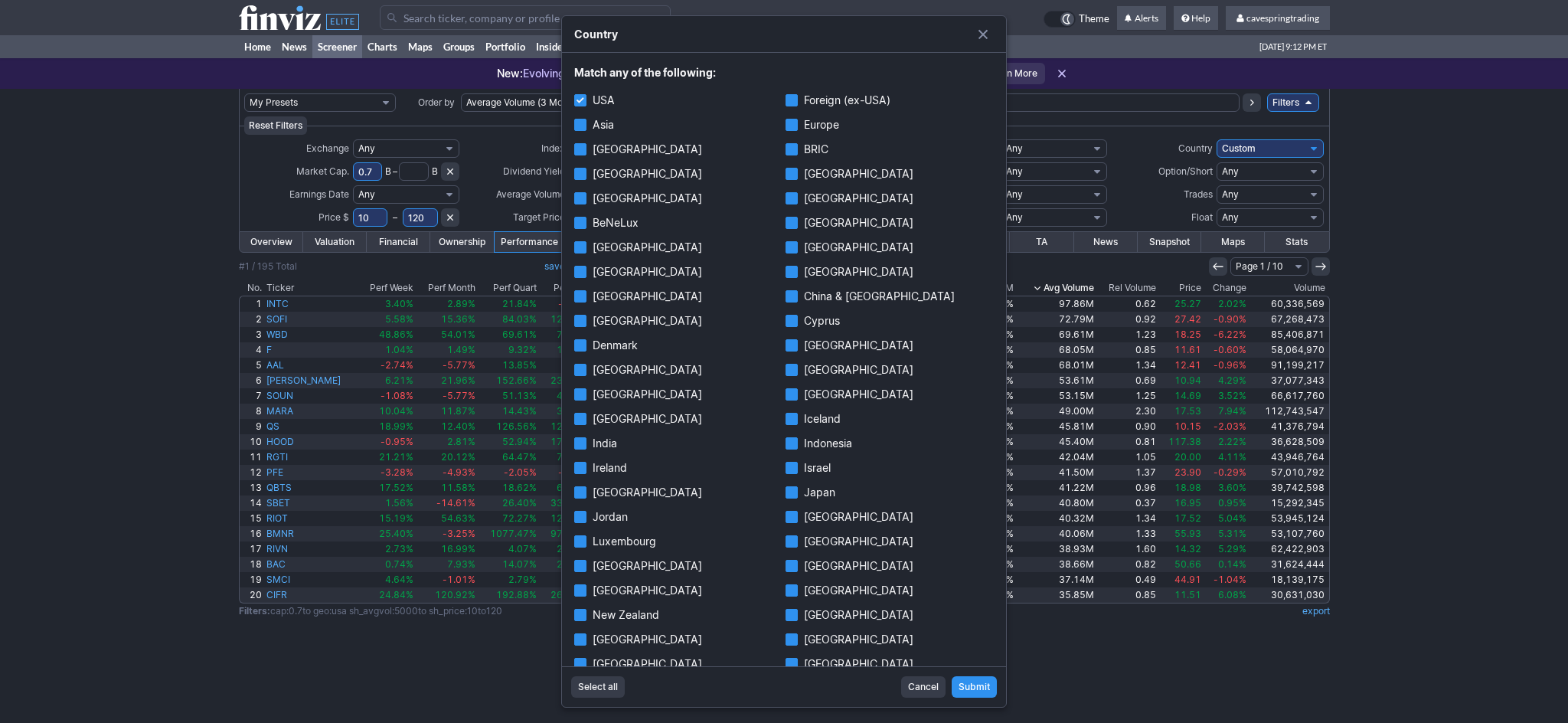
checkbox input "true"
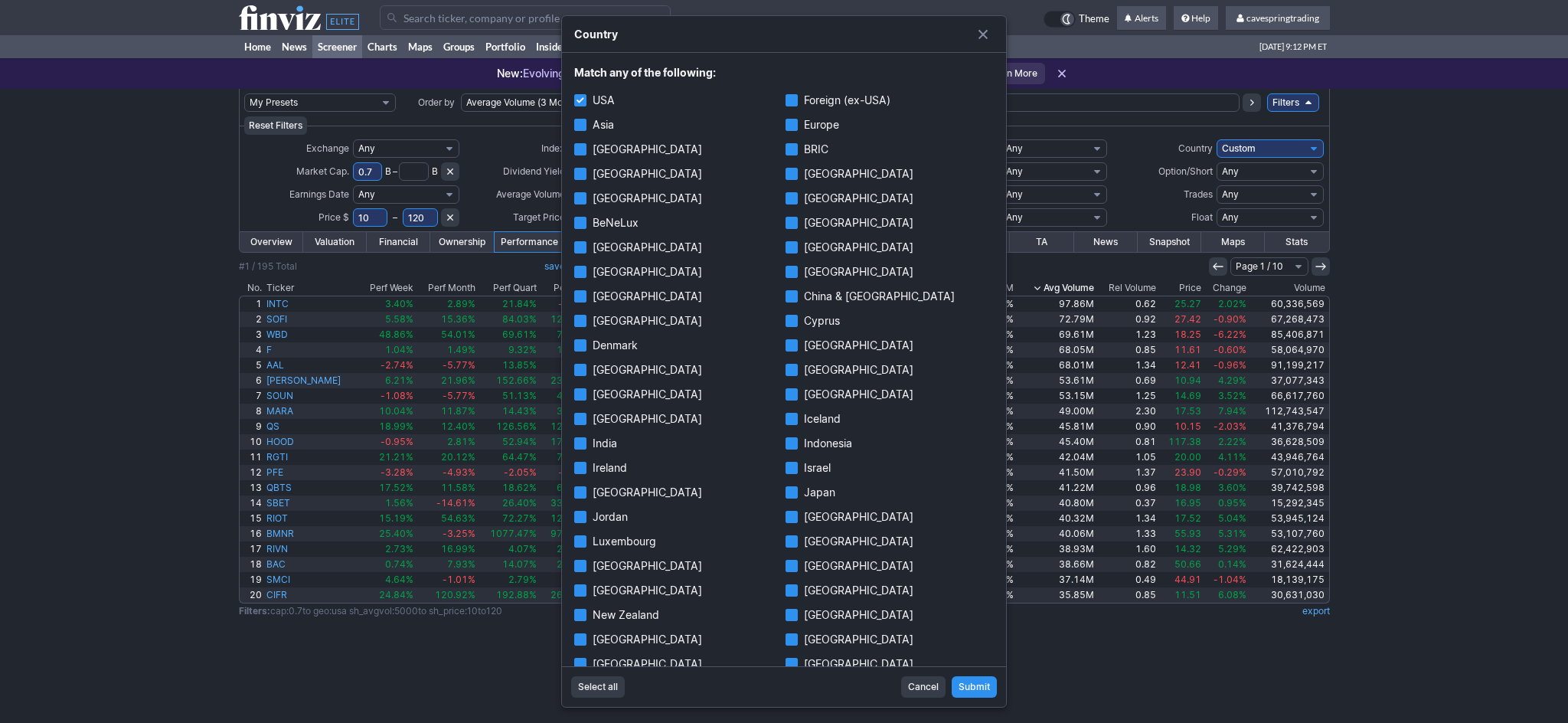
checkbox input "true"
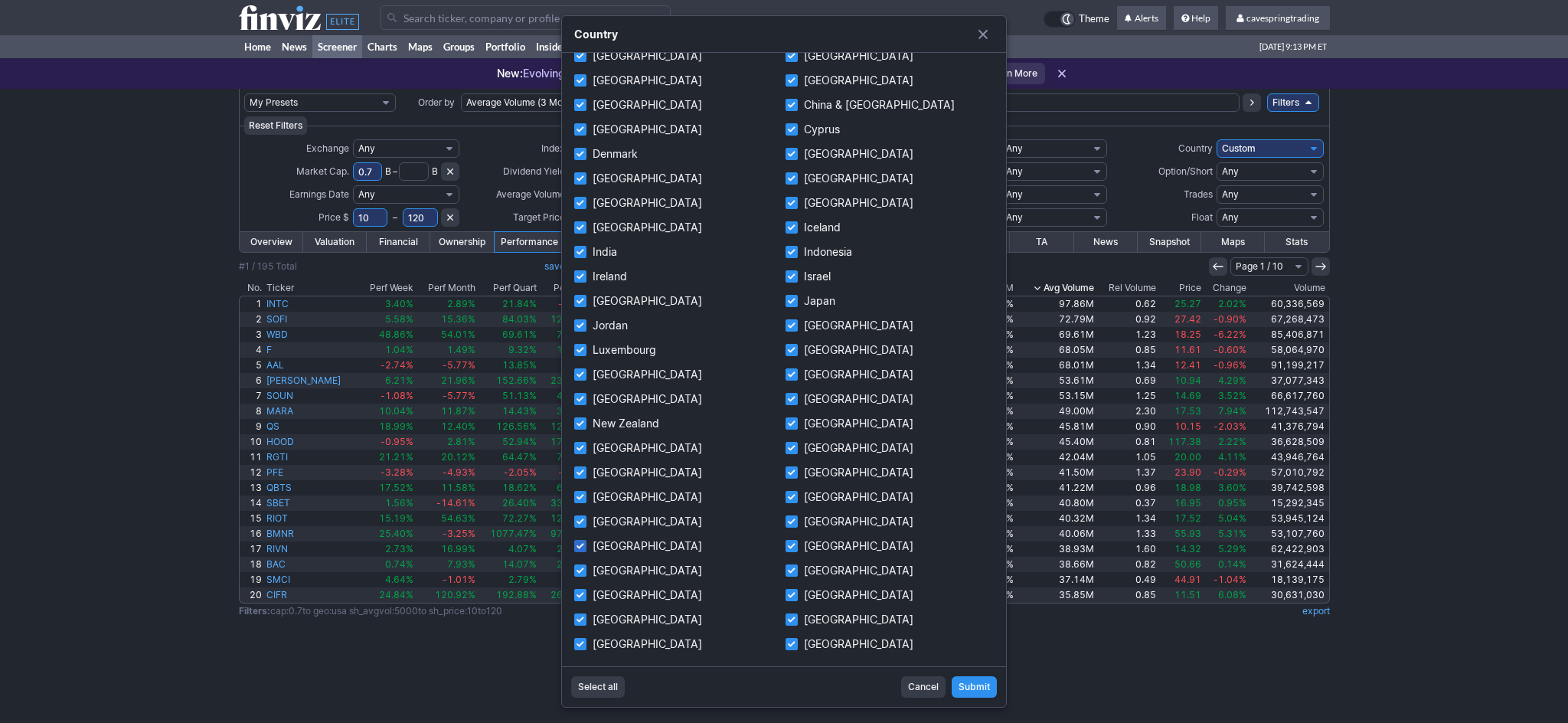
click at [593, 541] on label "[GEOGRAPHIC_DATA]" at bounding box center [678, 546] width 208 height 22
click at [586, 541] on input "[GEOGRAPHIC_DATA]" at bounding box center [580, 546] width 12 height 12
click at [599, 549] on label "Spain" at bounding box center [678, 546] width 208 height 22
click at [586, 549] on input "Spain" at bounding box center [580, 546] width 12 height 12
click at [603, 541] on label "Spain" at bounding box center [678, 546] width 208 height 22
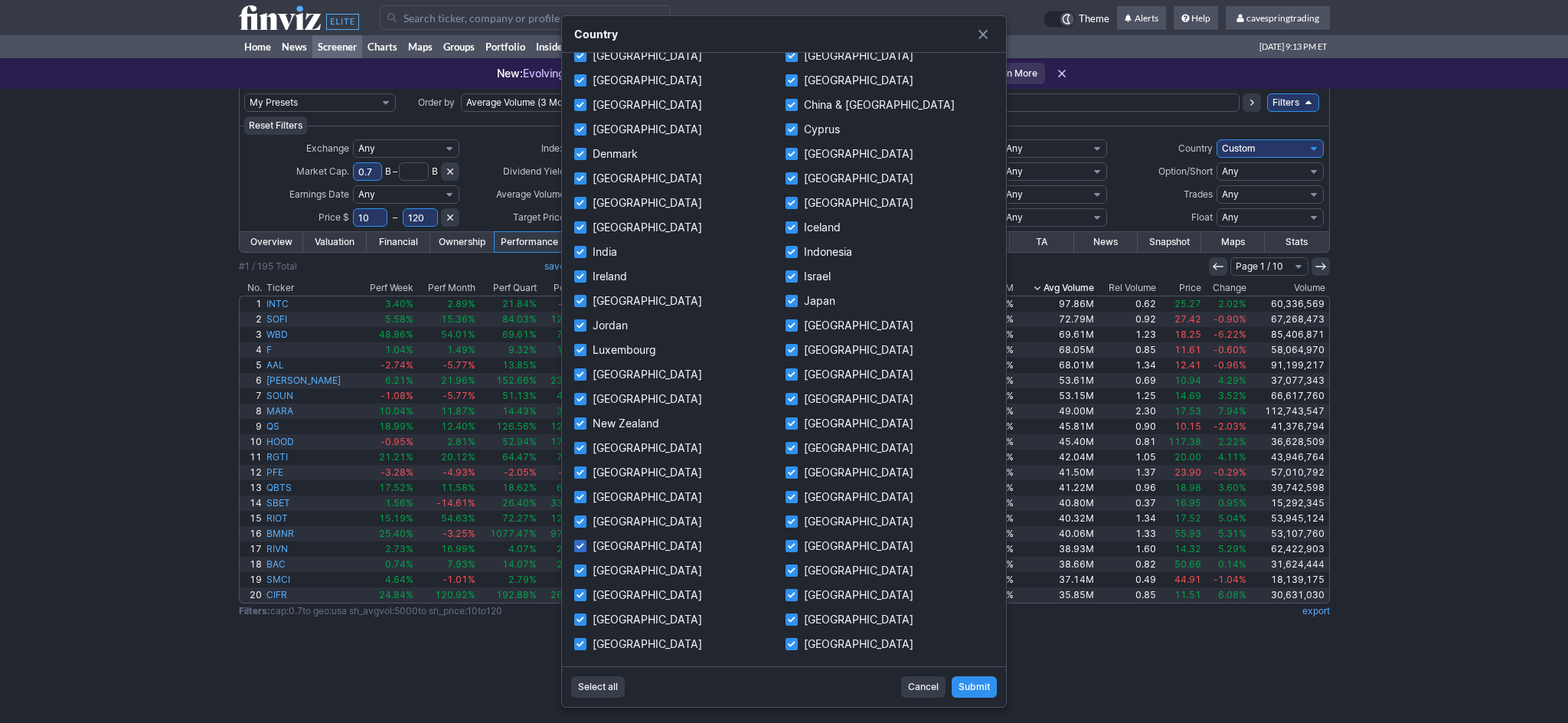
click at [586, 541] on input "Spain" at bounding box center [580, 546] width 12 height 12
checkbox input "false"
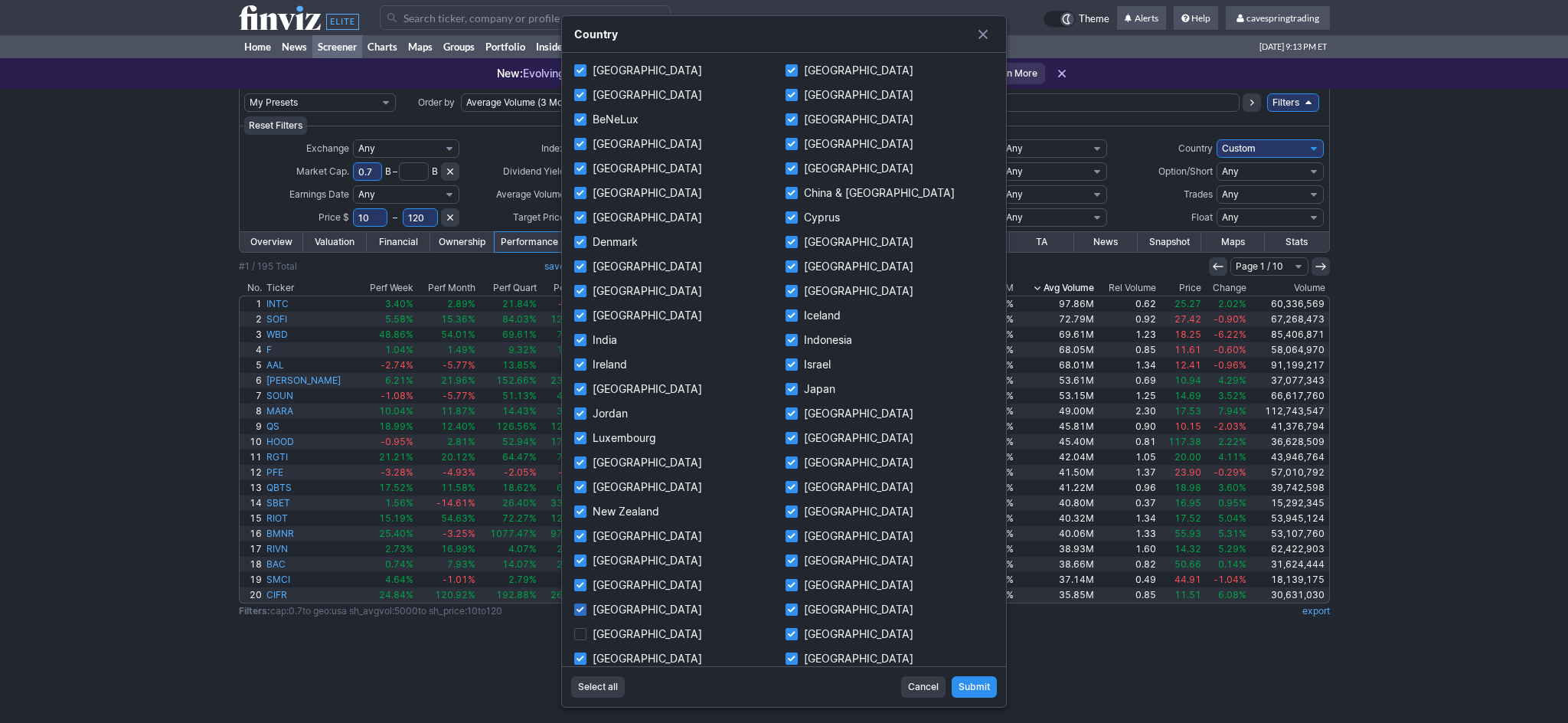
scroll to position [52, 0]
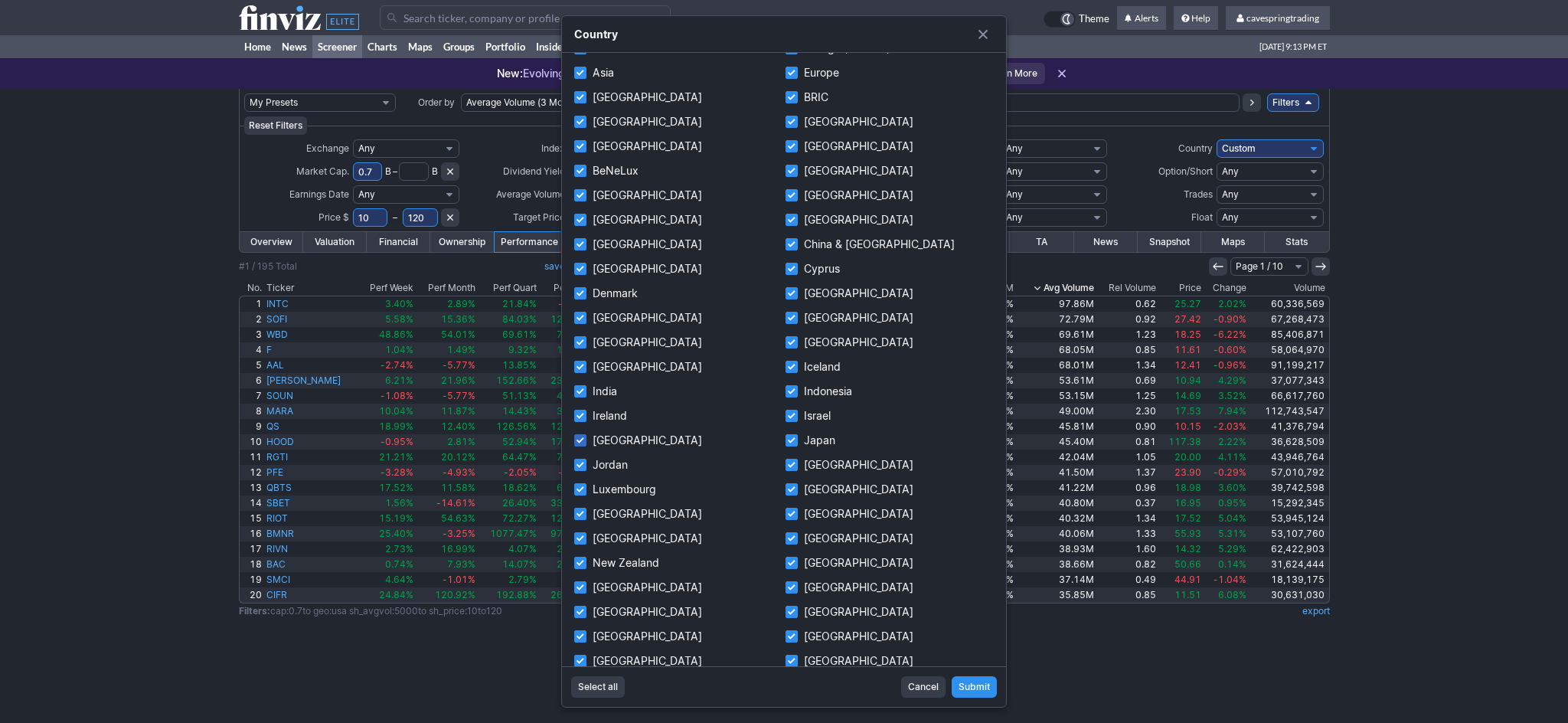
click at [615, 446] on label "Italy" at bounding box center [678, 441] width 208 height 22
click at [586, 446] on input "Italy" at bounding box center [580, 441] width 12 height 12
checkbox input "false"
click at [617, 319] on label "France" at bounding box center [678, 318] width 208 height 22
click at [586, 319] on input "France" at bounding box center [580, 318] width 12 height 12
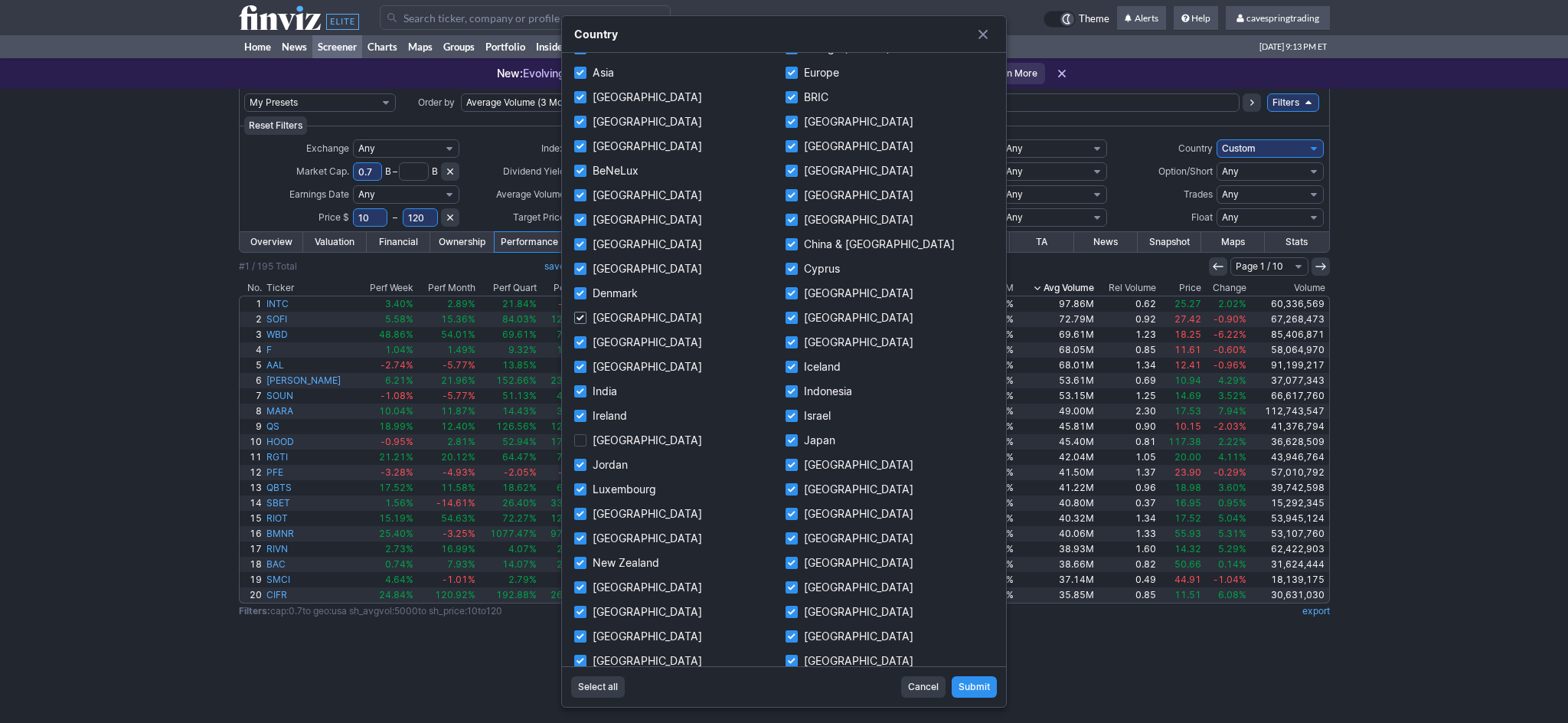
checkbox input "false"
click at [970, 679] on span "Submit" at bounding box center [974, 686] width 31 height 15
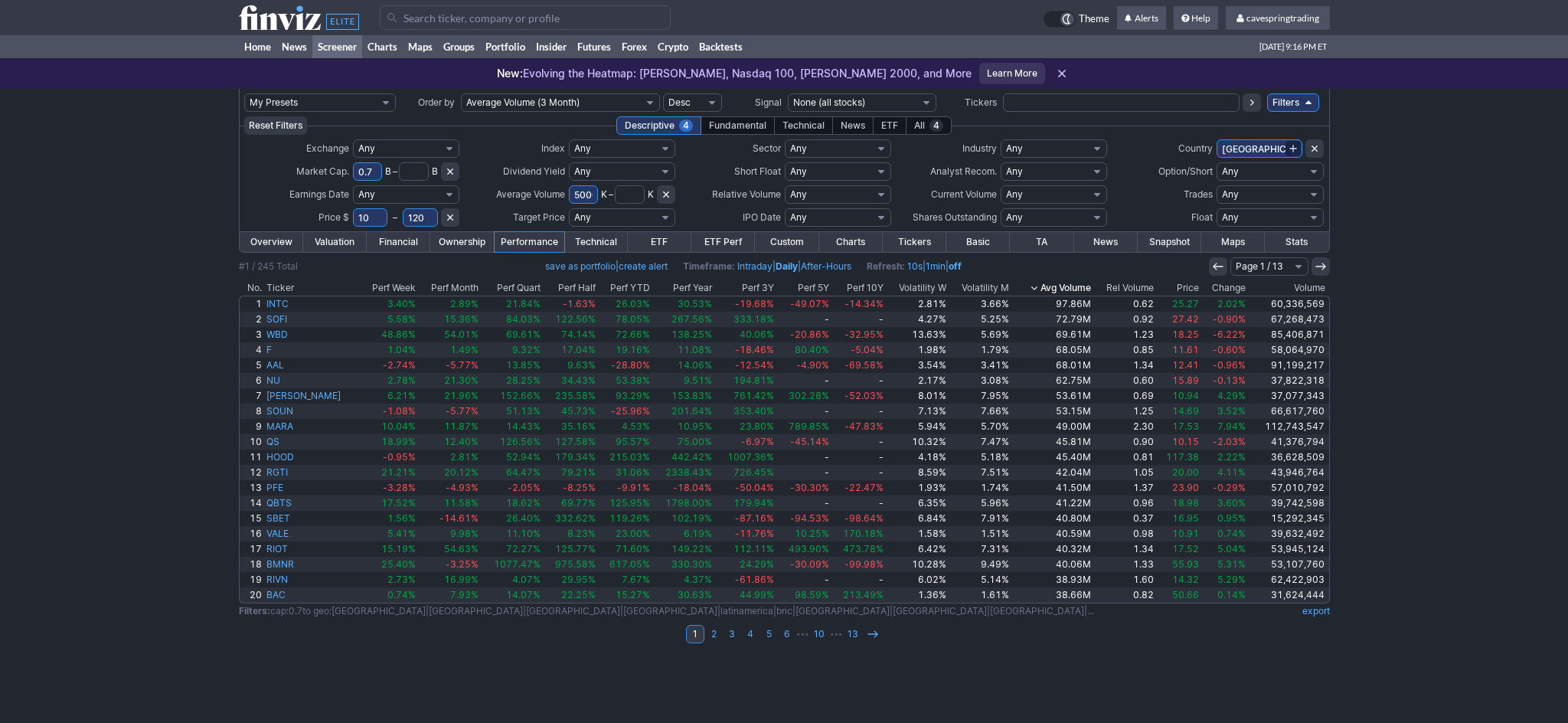
click at [1071, 105] on input "text" at bounding box center [1120, 103] width 236 height 18
paste input "CCCS,PAA,ING,BGC,DAY,VIAV,SBRA,SBSW,GTX,BANC,TALO,[PERSON_NAME],PEB,SHO"
type input "CCCS,PAA,ING,BGC,DAY,VIAV,SBRA,SBSW,GTX,BANC,TALO,[PERSON_NAME],PEB,SHO"
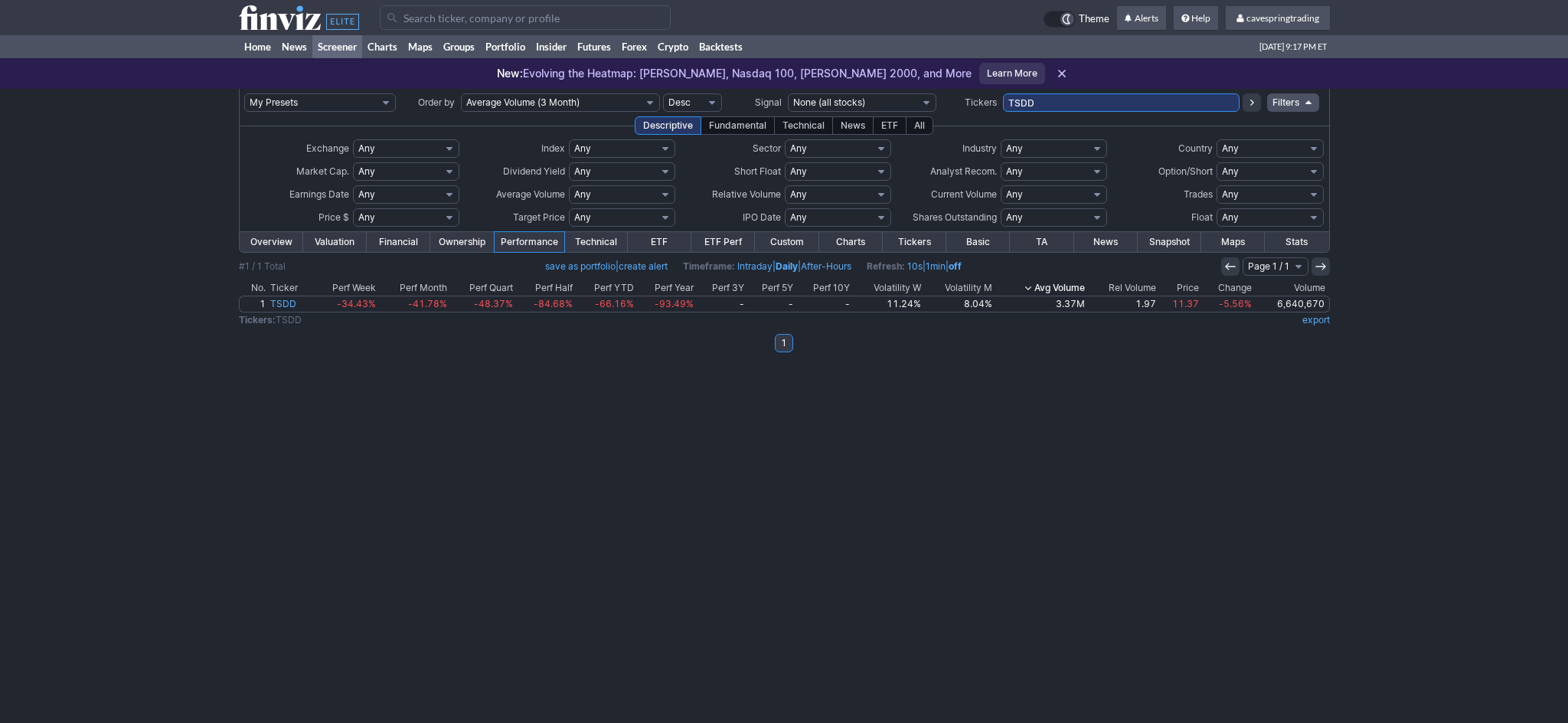
drag, startPoint x: 1079, startPoint y: 104, endPoint x: 790, endPoint y: 75, distance: 290.5
click at [1003, 94] on input "TSDD" at bounding box center [1120, 103] width 236 height 18
paste input "CCCS,PAA,ING,BGC,DAY,VIAV,SBRA,SBSW,GTX,BANC,TALO,[PERSON_NAME],PEB,SHO"
type input "CCCS,PAA,ING,BGC,DAY,VIAV,SBRA,SBSW,GTX,BANC,TALO,[PERSON_NAME],PEB,SHO"
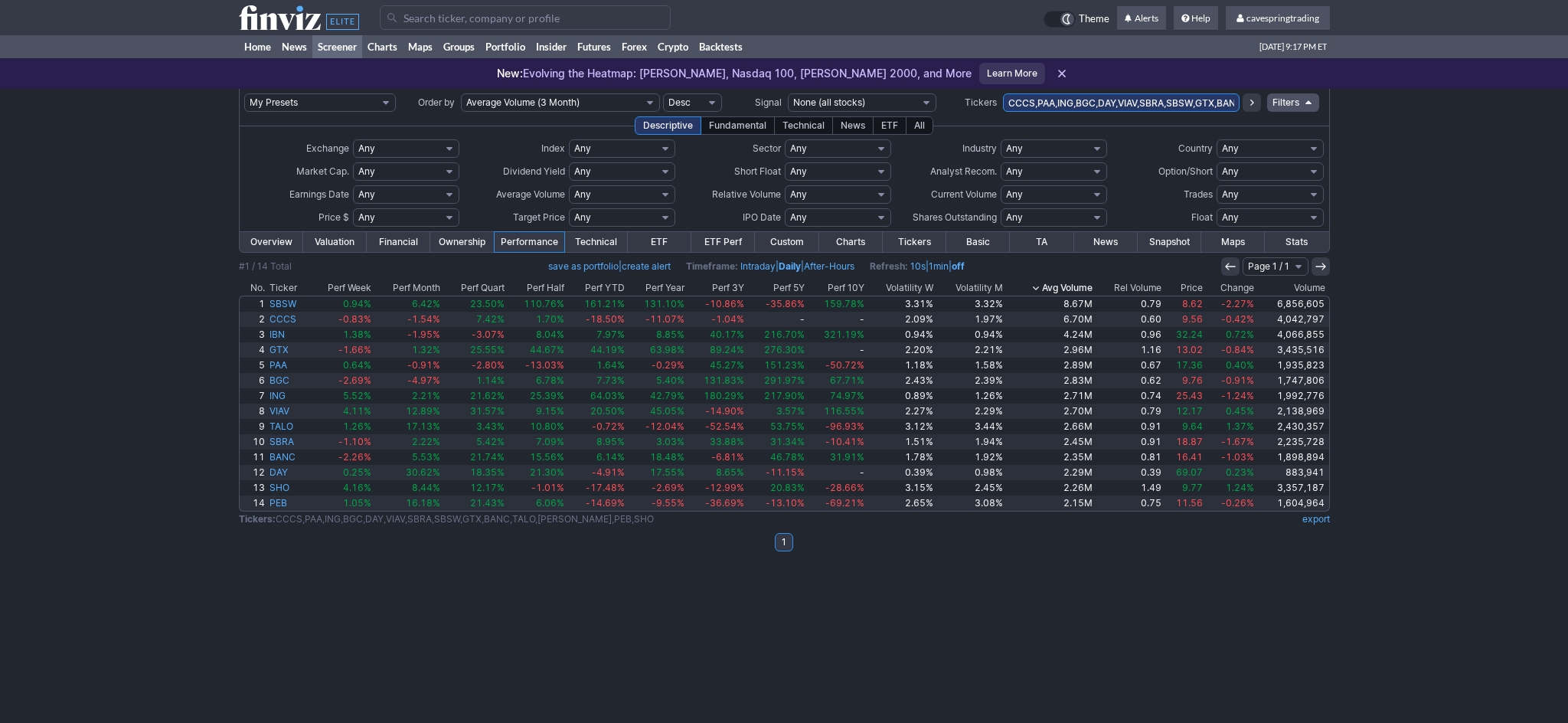
click at [279, 249] on link "Overview" at bounding box center [271, 242] width 64 height 20
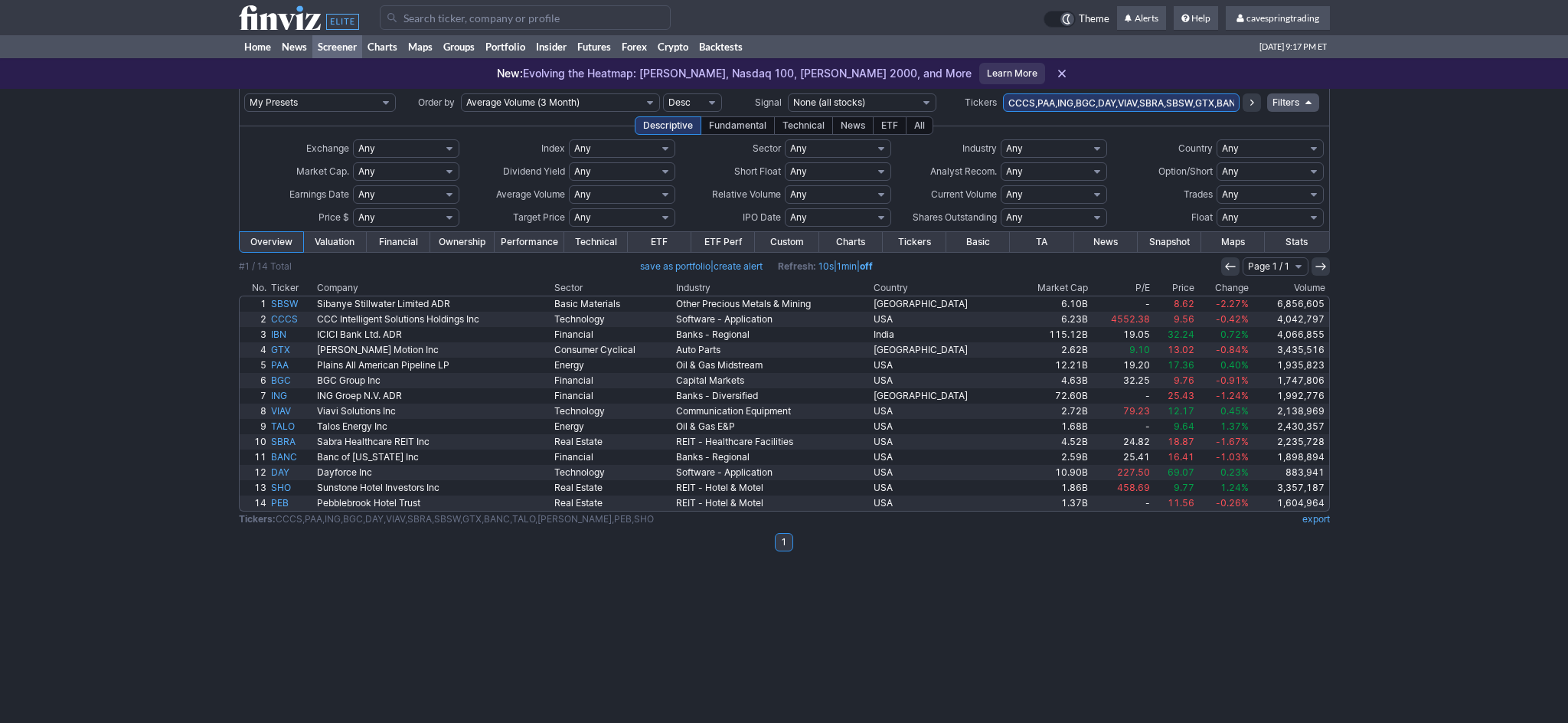
click at [1050, 292] on th "Market Cap" at bounding box center [1052, 287] width 78 height 15
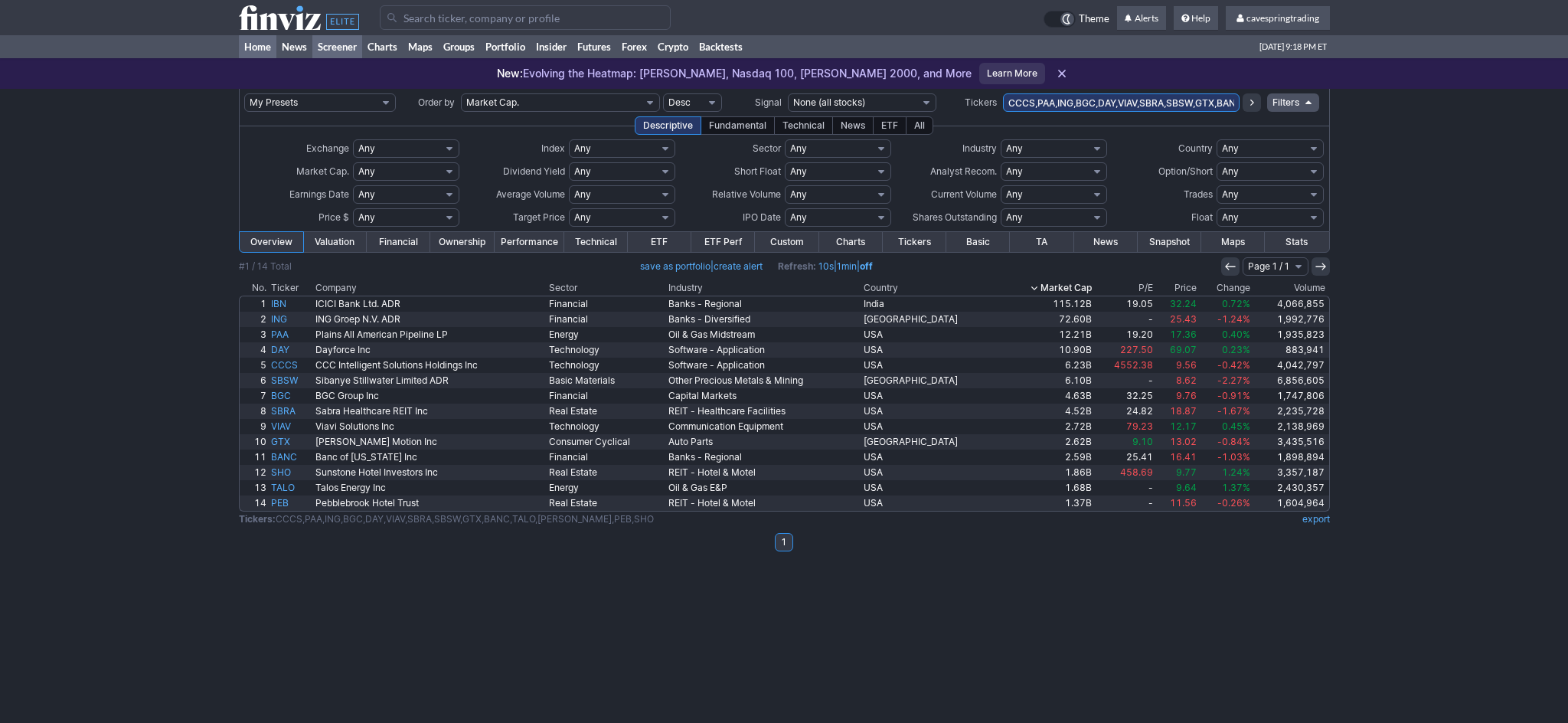
click at [252, 42] on link "Home" at bounding box center [258, 46] width 38 height 23
